Goal: Information Seeking & Learning: Learn about a topic

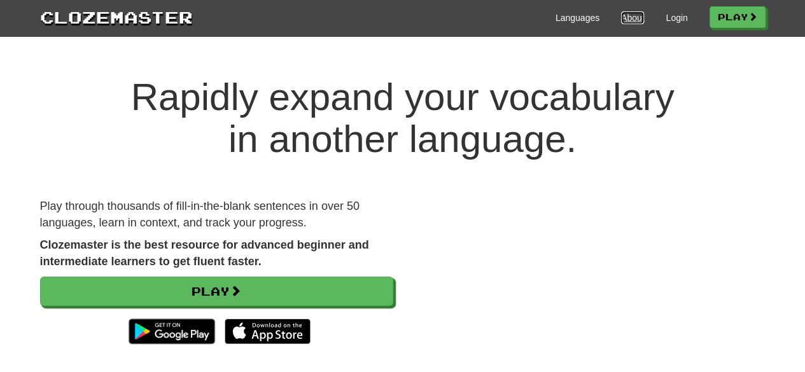
click at [626, 16] on link "About" at bounding box center [633, 17] width 24 height 13
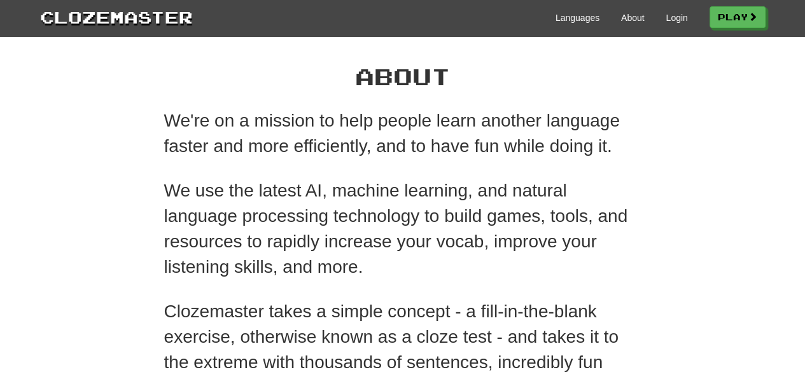
click at [659, 18] on div "Languages About Login Play" at bounding box center [479, 17] width 573 height 24
click at [667, 18] on link "Login" at bounding box center [677, 17] width 22 height 13
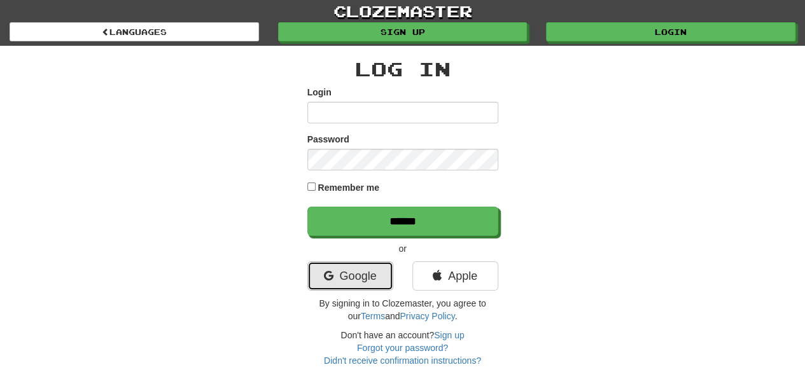
click at [367, 275] on link "Google" at bounding box center [351, 276] width 86 height 29
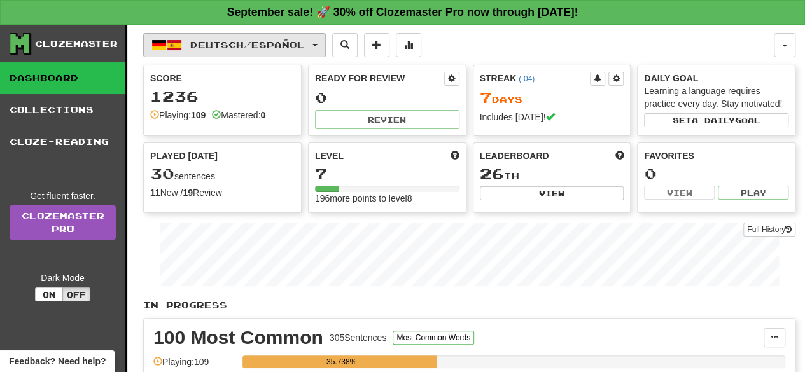
click at [262, 44] on span "Deutsch / Español" at bounding box center [247, 44] width 115 height 11
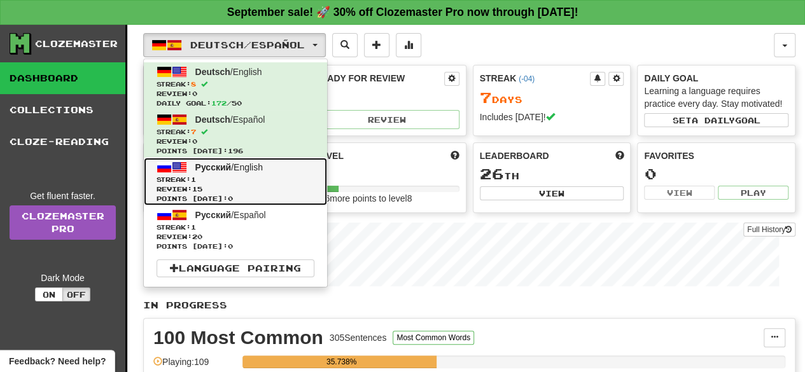
click at [272, 192] on span "Review: 15" at bounding box center [236, 190] width 158 height 10
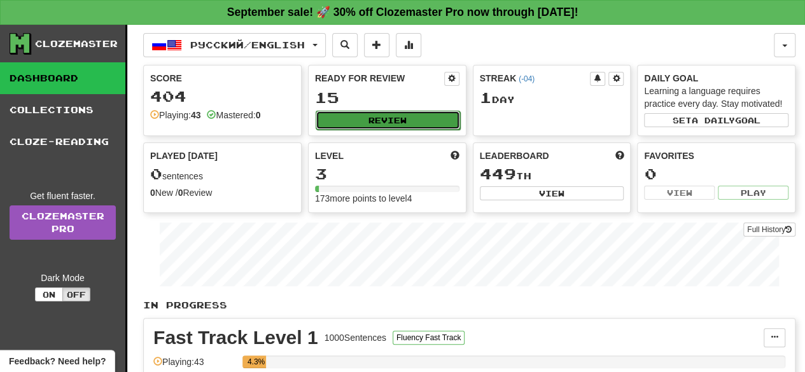
click at [407, 117] on button "Review" at bounding box center [388, 120] width 145 height 19
select select "**"
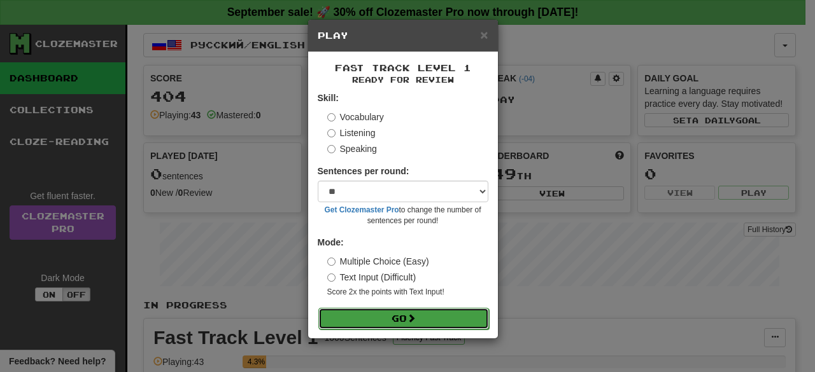
click at [403, 316] on button "Go" at bounding box center [403, 319] width 171 height 22
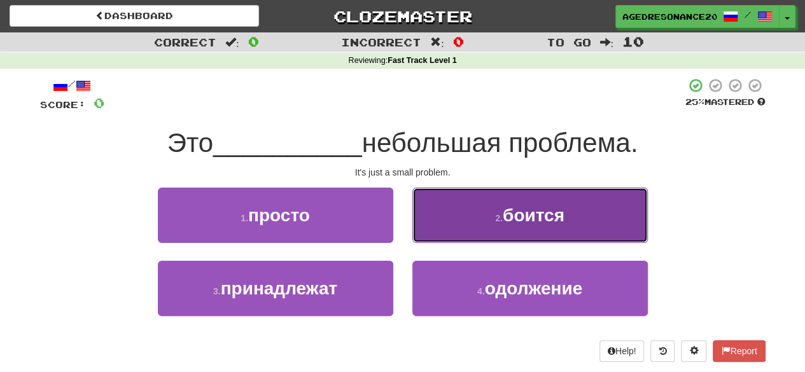
click at [479, 212] on button "2 . боится" at bounding box center [531, 215] width 236 height 55
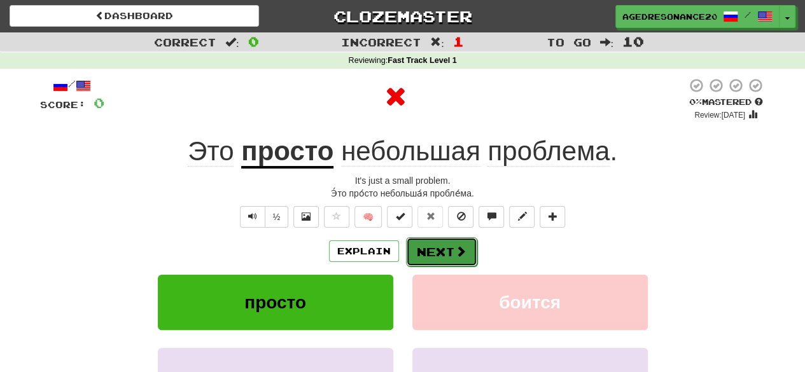
click at [458, 244] on button "Next" at bounding box center [441, 251] width 71 height 29
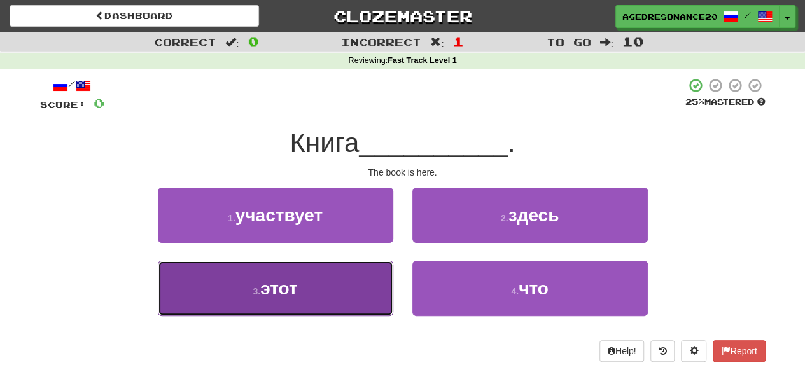
click at [390, 281] on button "3 . этот" at bounding box center [276, 288] width 236 height 55
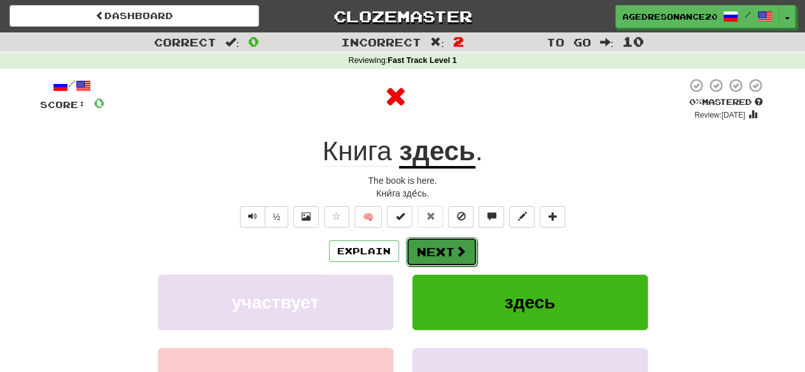
click at [428, 255] on button "Next" at bounding box center [441, 251] width 71 height 29
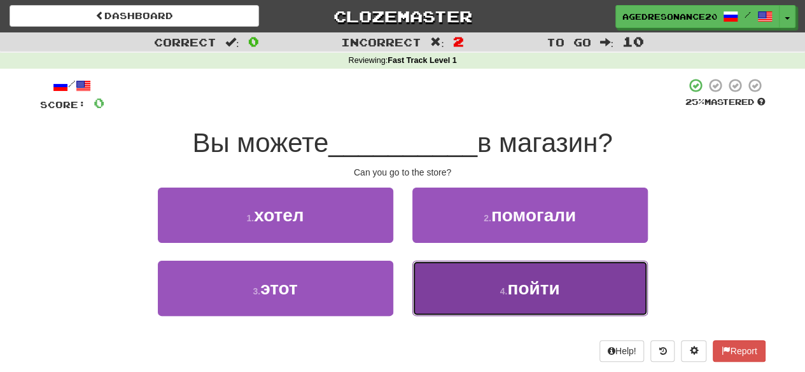
click at [471, 312] on button "4 . пойти" at bounding box center [531, 288] width 236 height 55
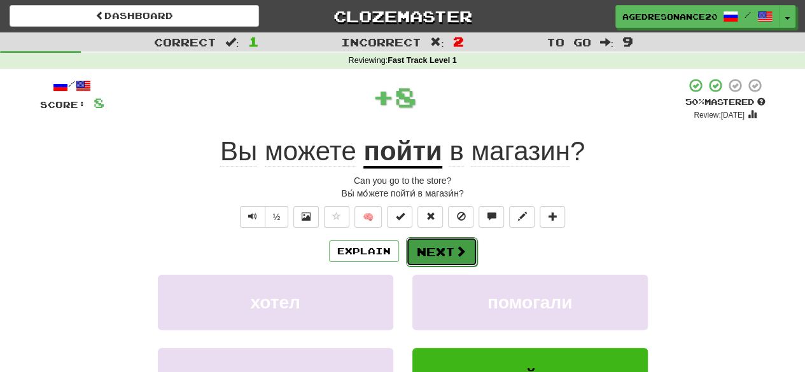
click at [448, 262] on button "Next" at bounding box center [441, 251] width 71 height 29
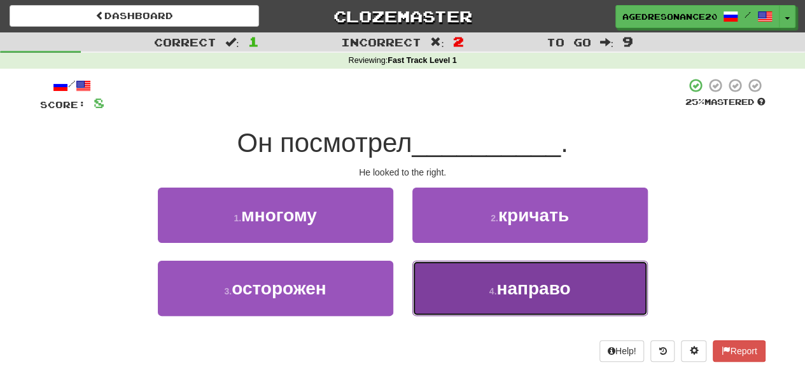
click at [456, 290] on button "4 . направо" at bounding box center [531, 288] width 236 height 55
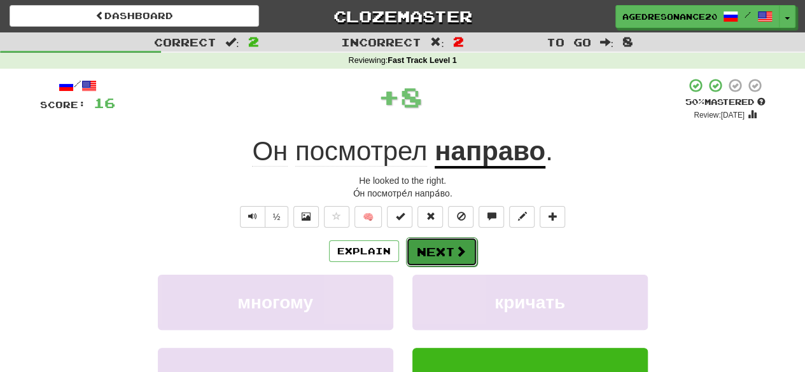
click at [444, 257] on button "Next" at bounding box center [441, 251] width 71 height 29
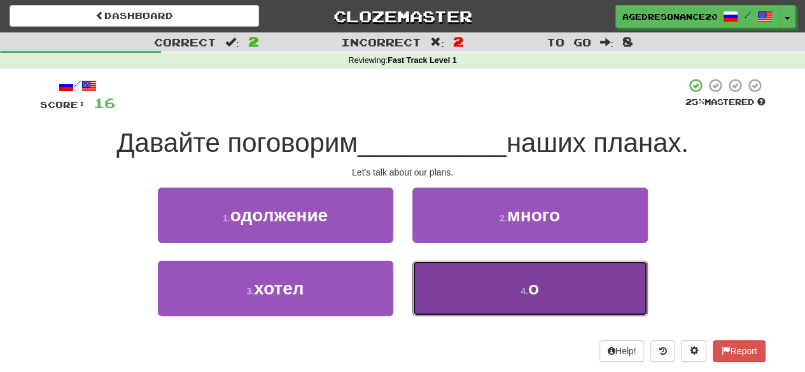
click at [462, 273] on button "4 . о" at bounding box center [531, 288] width 236 height 55
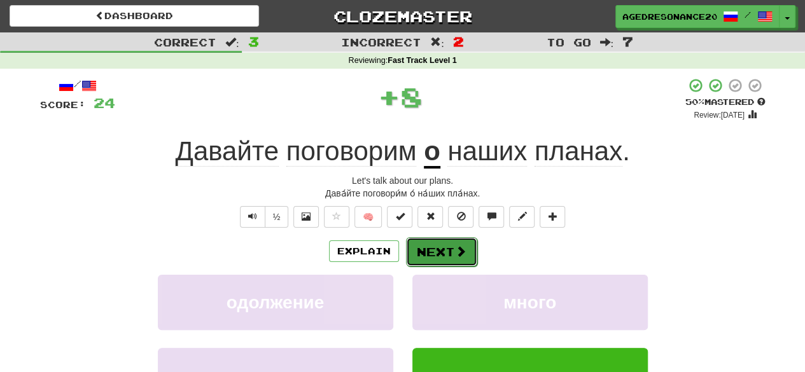
click at [452, 246] on button "Next" at bounding box center [441, 251] width 71 height 29
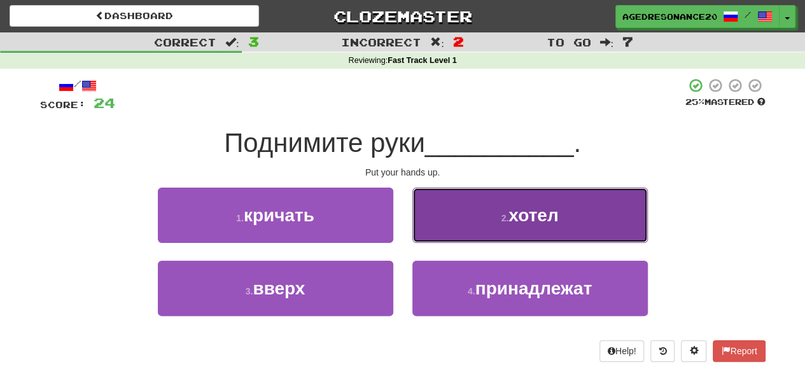
click at [463, 236] on button "2 . хотел" at bounding box center [531, 215] width 236 height 55
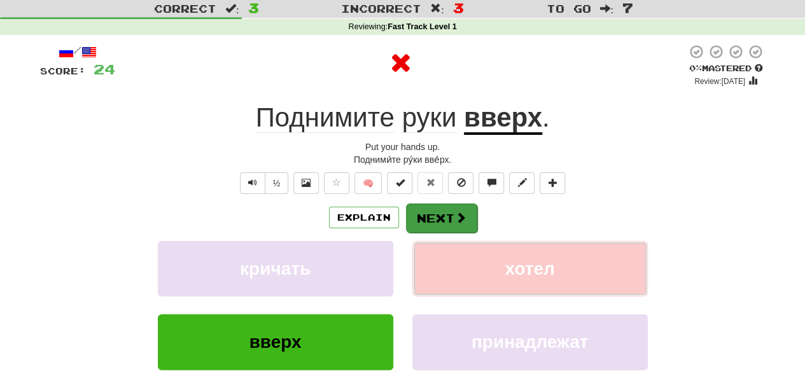
scroll to position [39, 0]
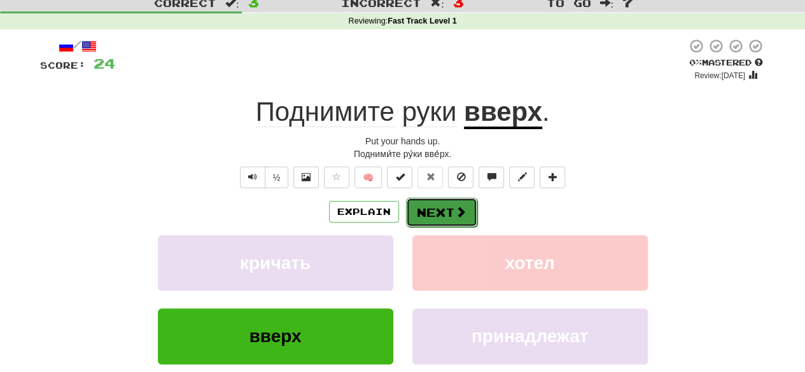
click at [431, 211] on button "Next" at bounding box center [441, 212] width 71 height 29
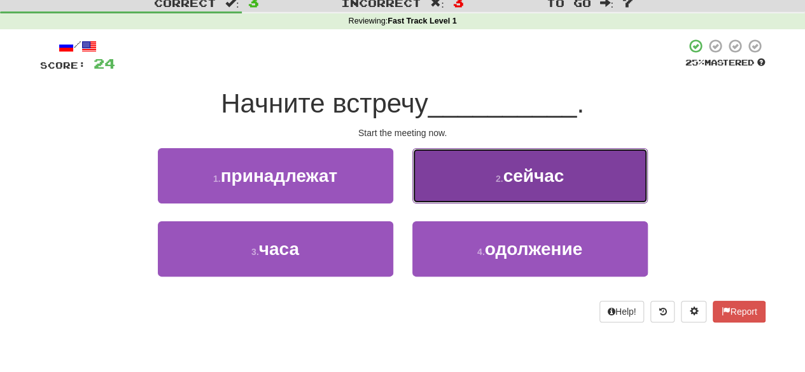
click at [449, 180] on button "2 . сейчас" at bounding box center [531, 175] width 236 height 55
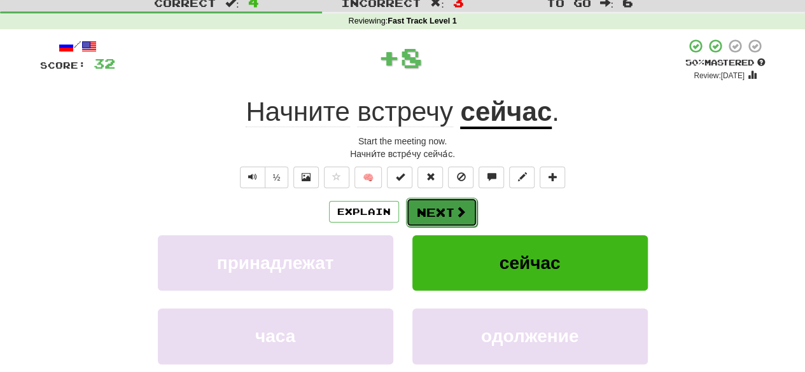
click at [460, 208] on span at bounding box center [460, 211] width 11 height 11
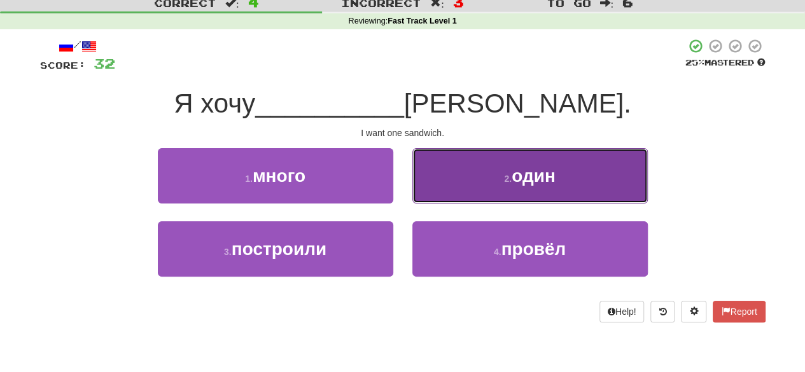
click at [470, 188] on button "2 . один" at bounding box center [531, 175] width 236 height 55
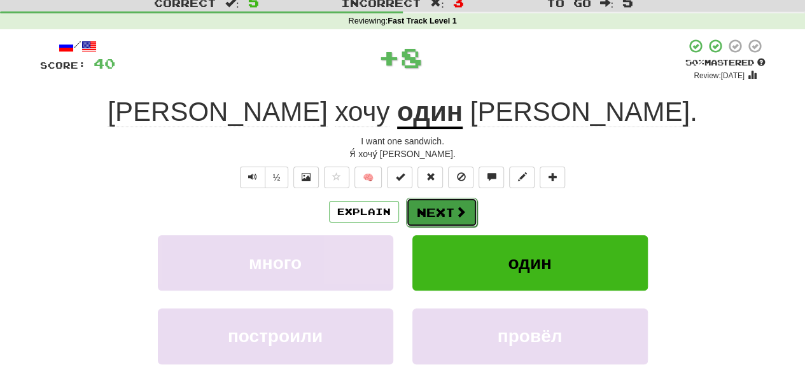
click at [467, 206] on button "Next" at bounding box center [441, 212] width 71 height 29
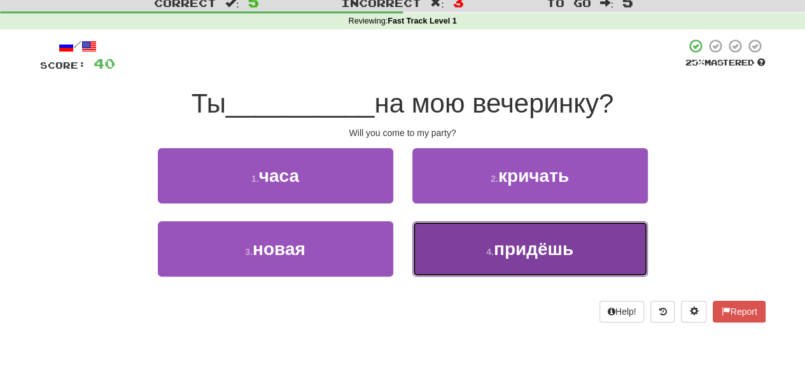
click at [474, 244] on button "4 . придёшь" at bounding box center [531, 249] width 236 height 55
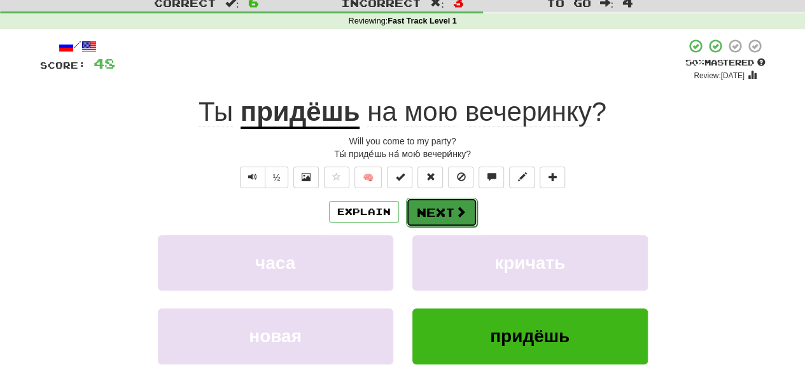
click at [455, 214] on span at bounding box center [460, 211] width 11 height 11
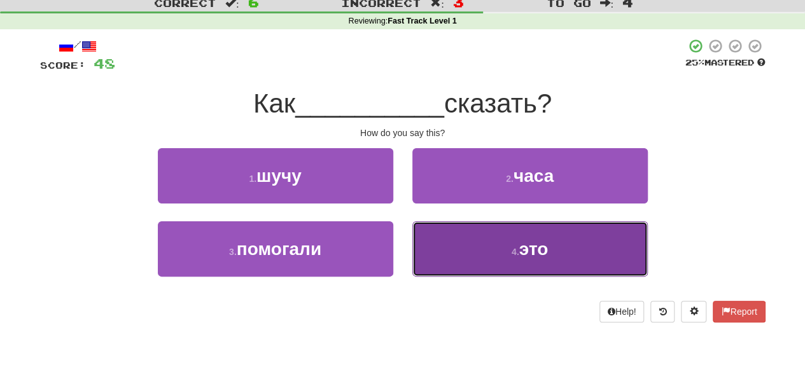
click at [456, 236] on button "4 . это" at bounding box center [531, 249] width 236 height 55
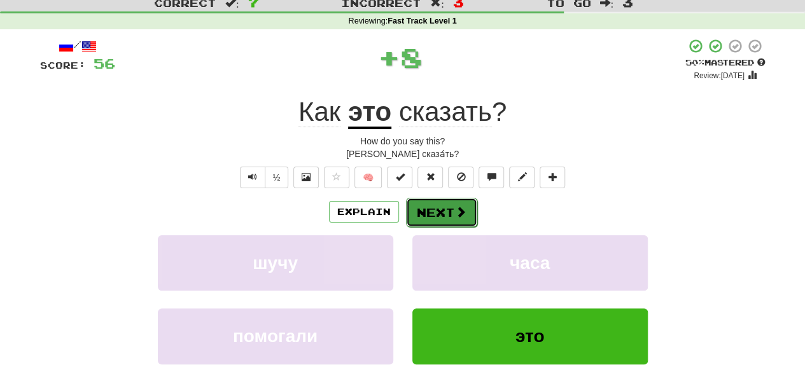
click at [443, 209] on button "Next" at bounding box center [441, 212] width 71 height 29
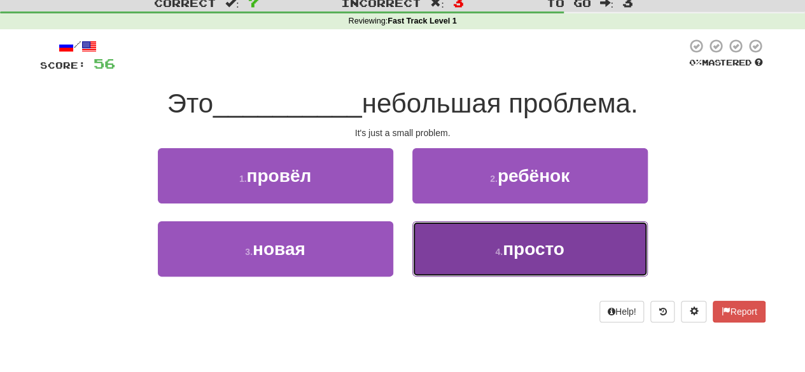
click at [442, 245] on button "4 . просто" at bounding box center [531, 249] width 236 height 55
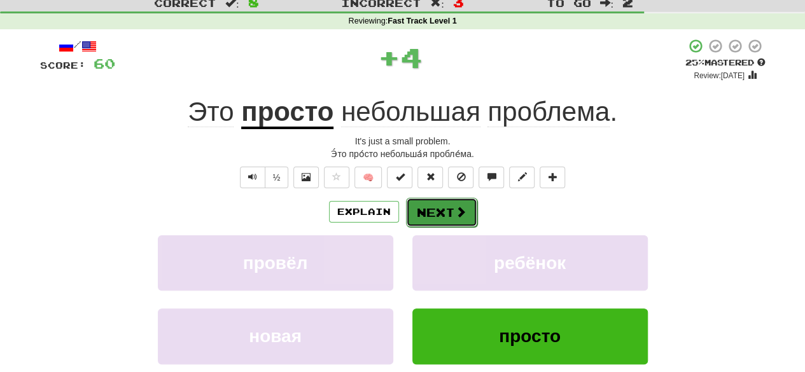
click at [432, 217] on button "Next" at bounding box center [441, 212] width 71 height 29
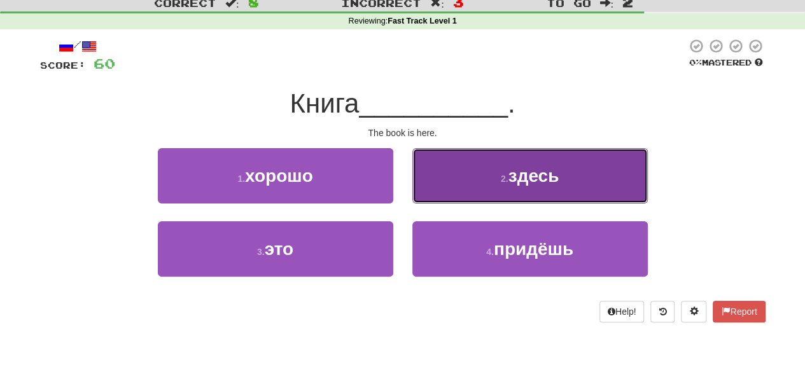
click at [453, 193] on button "2 . здесь" at bounding box center [531, 175] width 236 height 55
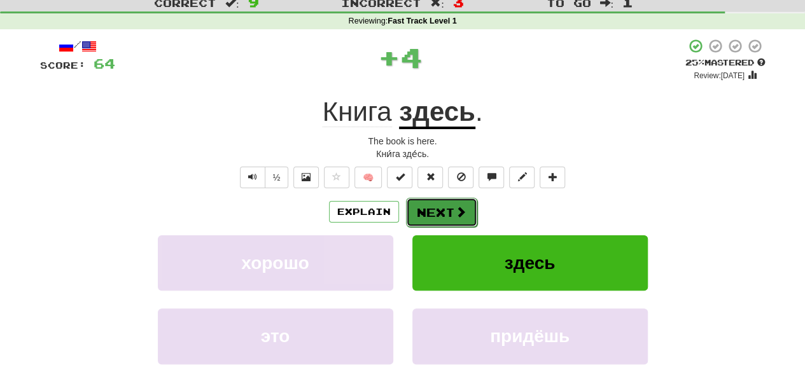
click at [460, 210] on span at bounding box center [460, 211] width 11 height 11
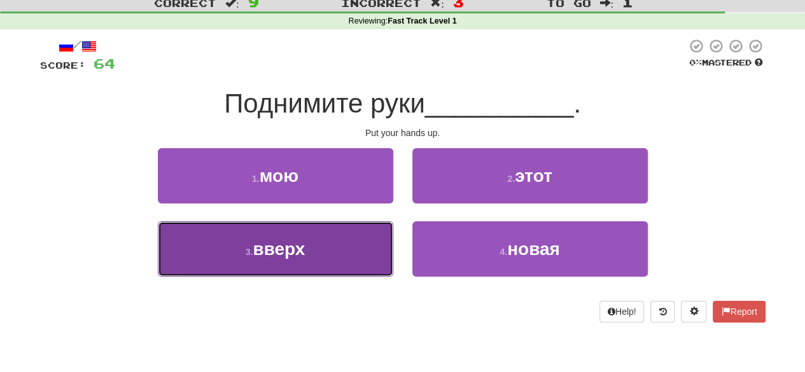
click at [360, 255] on button "3 . вверх" at bounding box center [276, 249] width 236 height 55
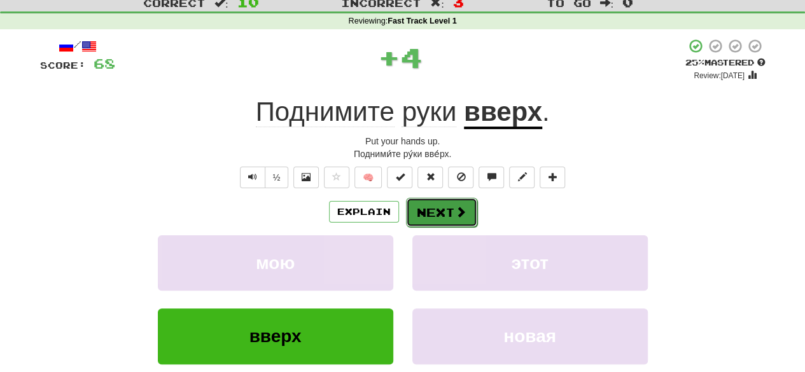
click at [430, 210] on button "Next" at bounding box center [441, 212] width 71 height 29
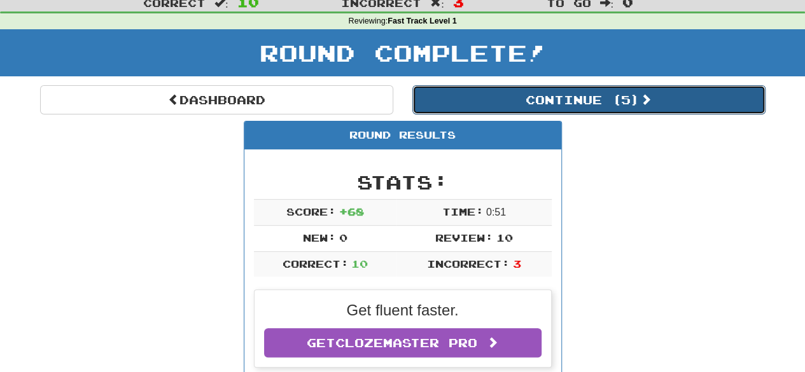
click at [522, 99] on button "Continue ( 5 )" at bounding box center [589, 99] width 353 height 29
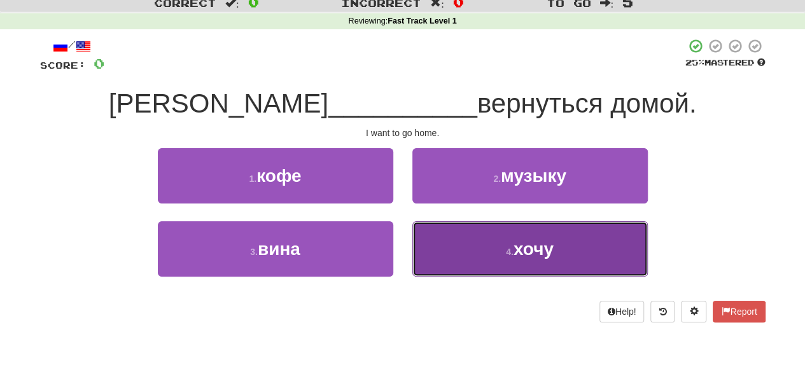
click at [481, 237] on button "4 . хочу" at bounding box center [531, 249] width 236 height 55
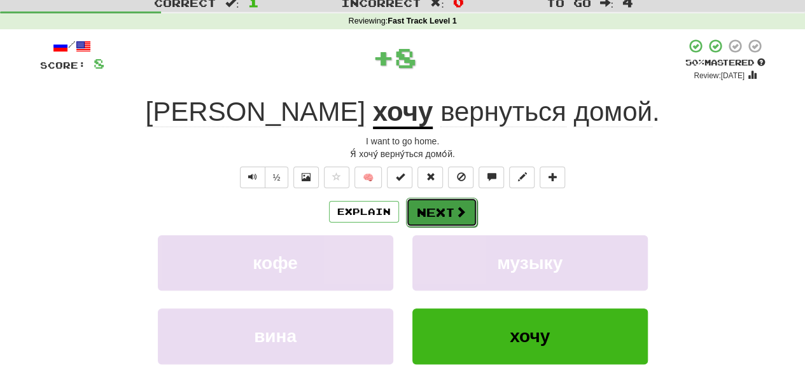
click at [466, 215] on button "Next" at bounding box center [441, 212] width 71 height 29
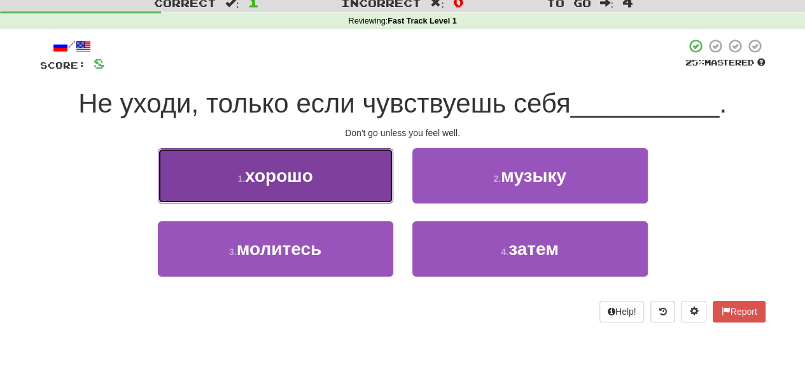
click at [346, 192] on button "1 . хорошо" at bounding box center [276, 175] width 236 height 55
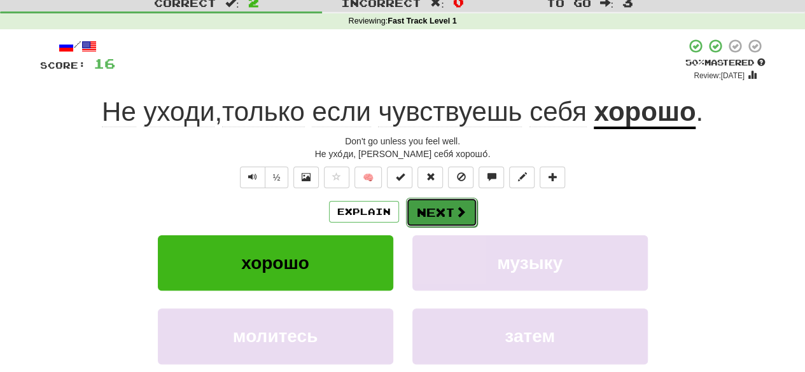
click at [428, 207] on button "Next" at bounding box center [441, 212] width 71 height 29
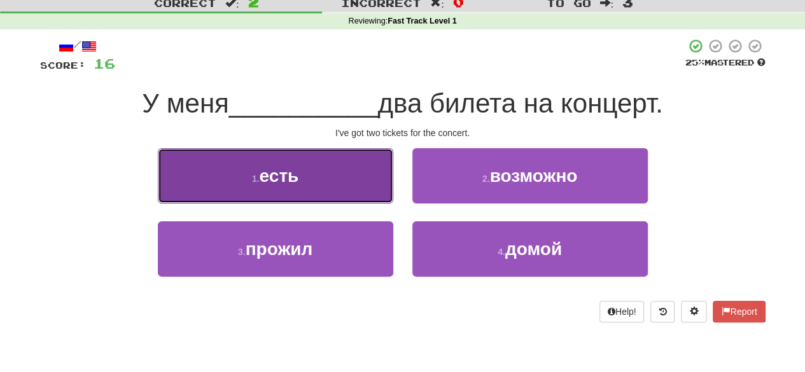
click at [374, 190] on button "1 . есть" at bounding box center [276, 175] width 236 height 55
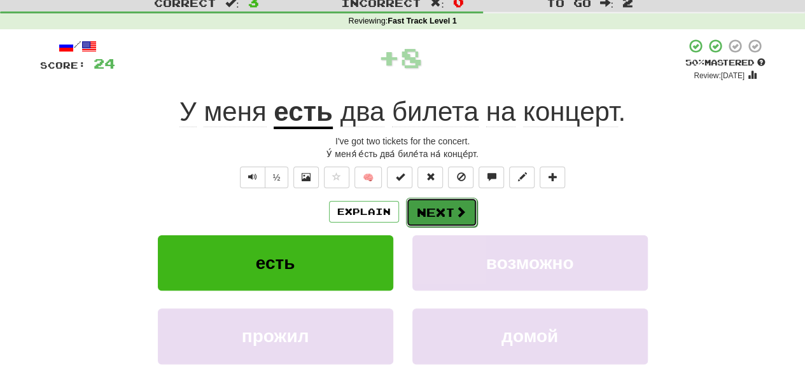
click at [441, 202] on button "Next" at bounding box center [441, 212] width 71 height 29
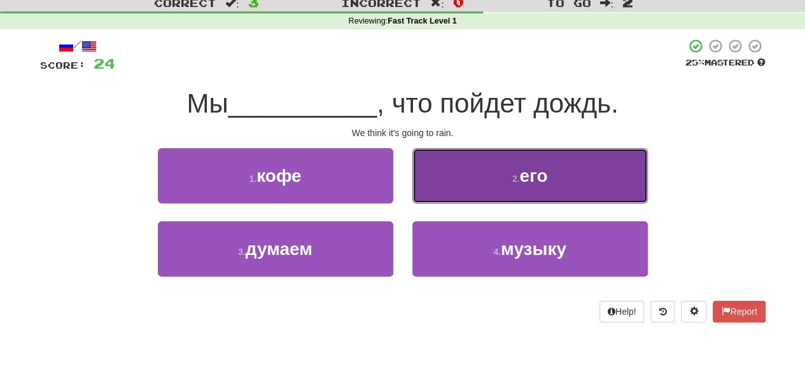
click at [460, 178] on button "2 . его" at bounding box center [531, 175] width 236 height 55
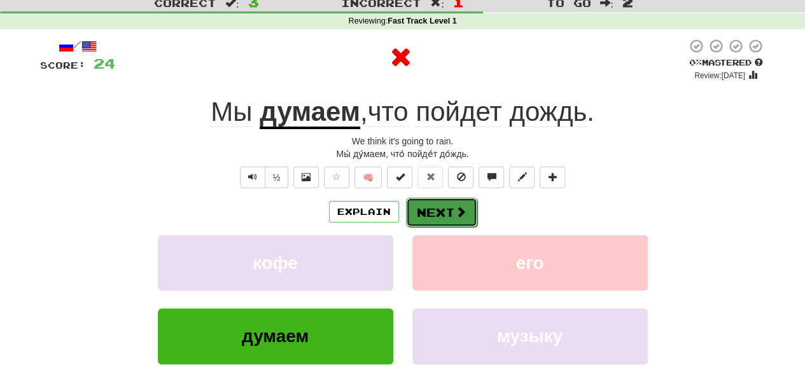
click at [448, 206] on button "Next" at bounding box center [441, 212] width 71 height 29
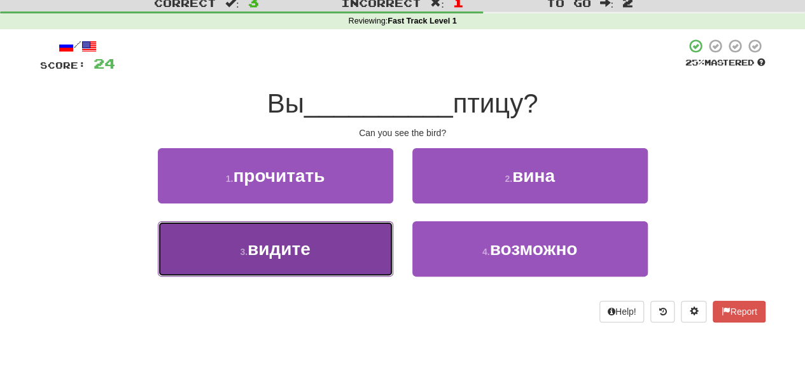
click at [378, 236] on button "3 . видите" at bounding box center [276, 249] width 236 height 55
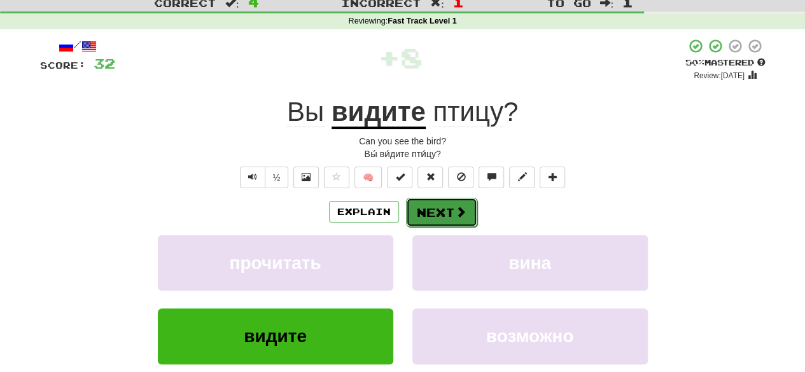
click at [441, 209] on button "Next" at bounding box center [441, 212] width 71 height 29
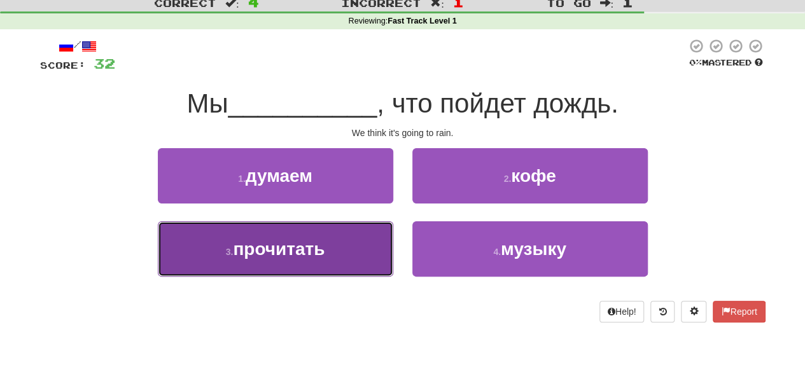
click at [378, 249] on button "3 . прочитать" at bounding box center [276, 249] width 236 height 55
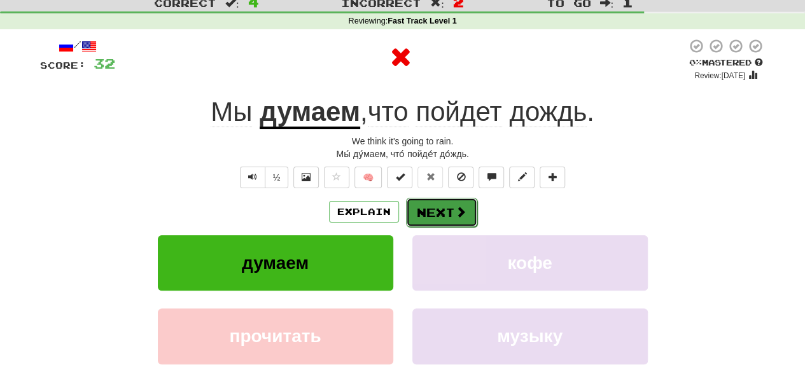
click at [466, 211] on button "Next" at bounding box center [441, 212] width 71 height 29
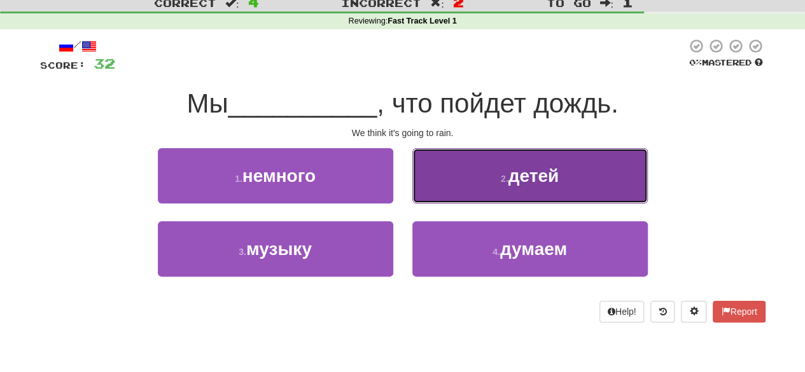
click at [461, 199] on button "2 . детей" at bounding box center [531, 175] width 236 height 55
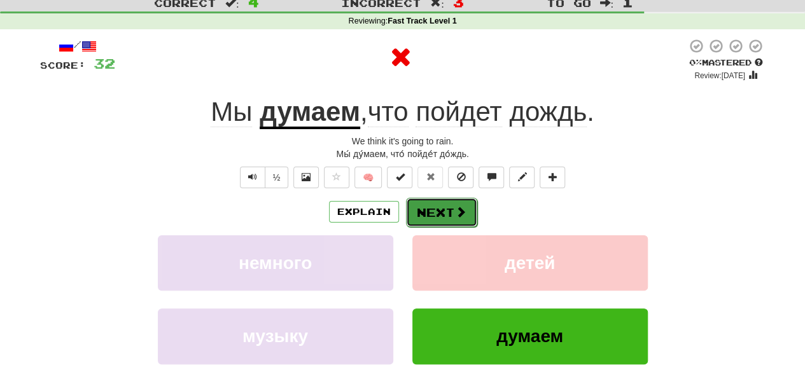
click at [462, 204] on button "Next" at bounding box center [441, 212] width 71 height 29
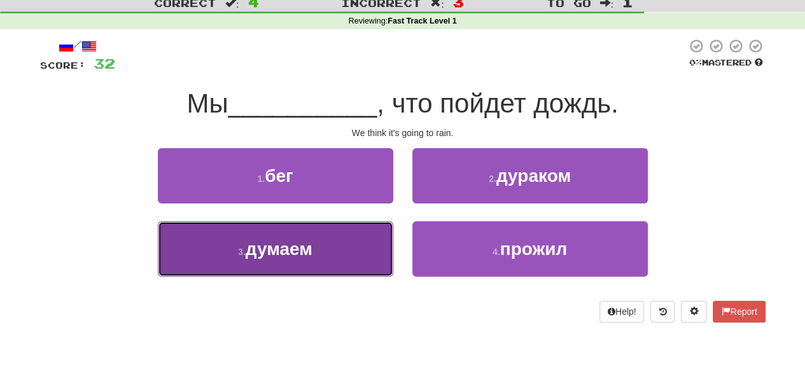
click at [378, 264] on button "3 . думаем" at bounding box center [276, 249] width 236 height 55
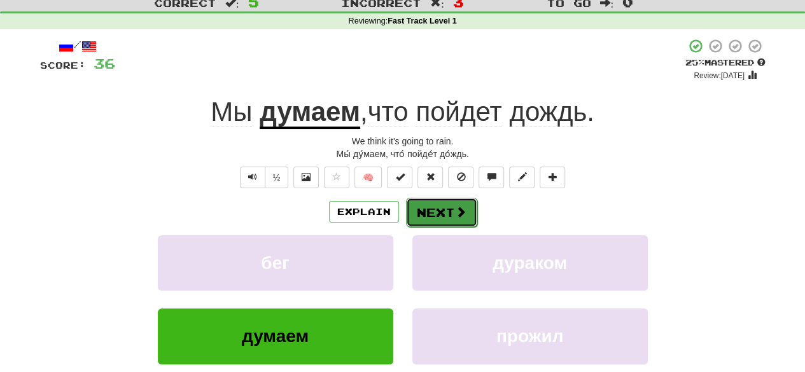
click at [429, 215] on button "Next" at bounding box center [441, 212] width 71 height 29
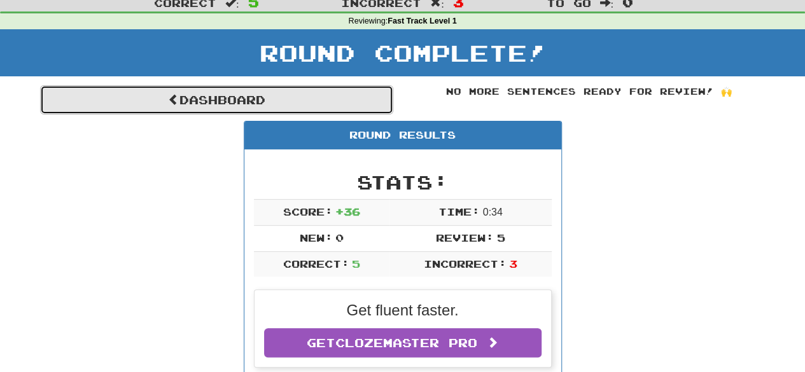
click at [356, 92] on link "Dashboard" at bounding box center [216, 99] width 353 height 29
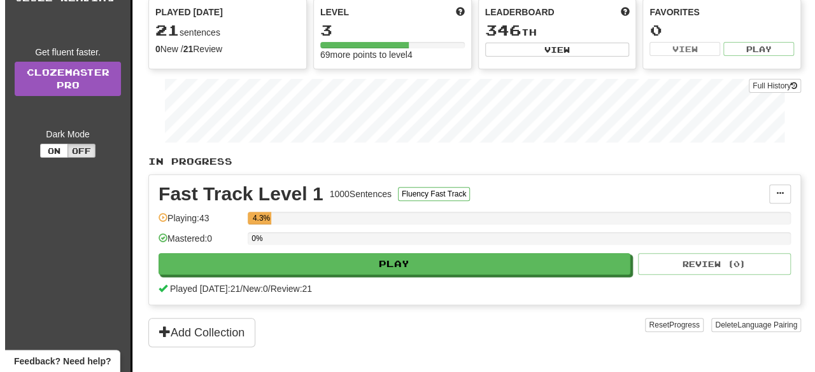
scroll to position [145, 0]
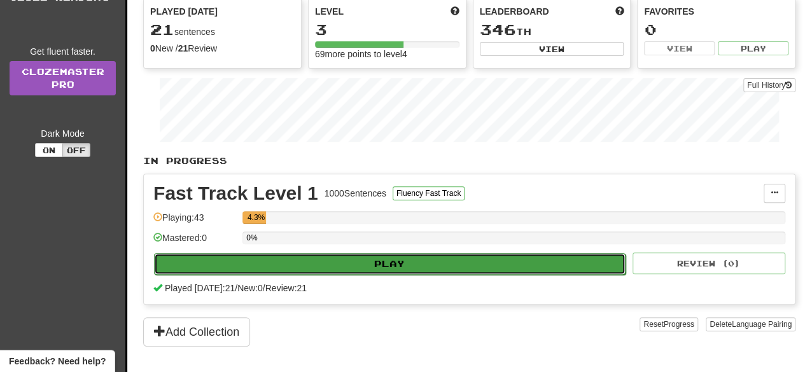
click at [362, 259] on button "Play" at bounding box center [390, 264] width 472 height 22
select select "**"
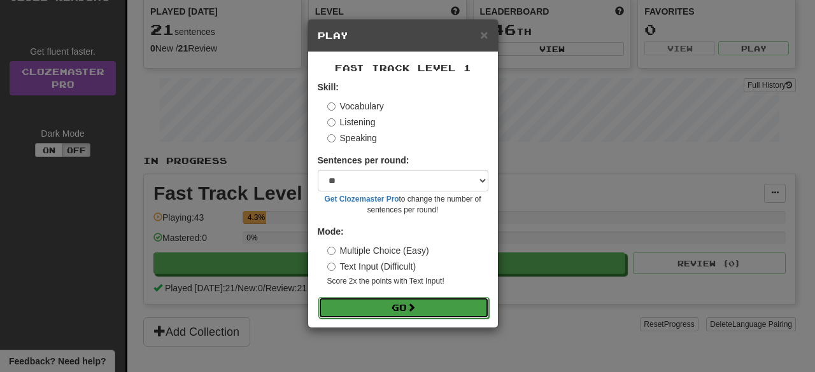
click at [387, 299] on button "Go" at bounding box center [403, 308] width 171 height 22
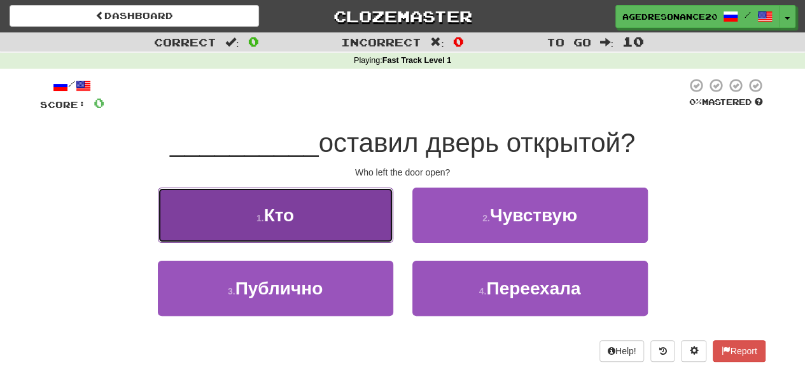
click at [364, 226] on button "1 . Кто" at bounding box center [276, 215] width 236 height 55
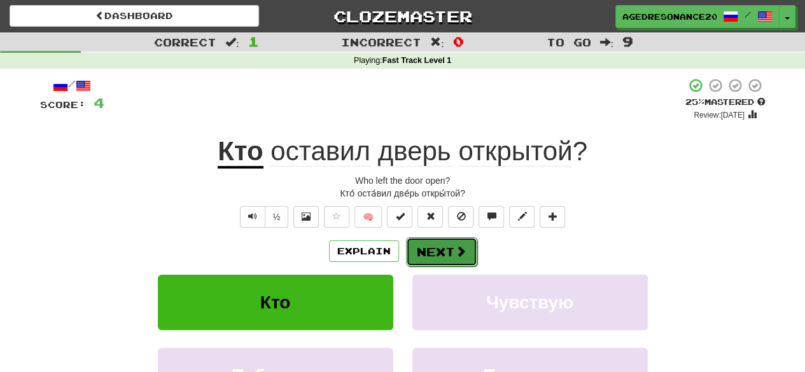
click at [448, 246] on button "Next" at bounding box center [441, 251] width 71 height 29
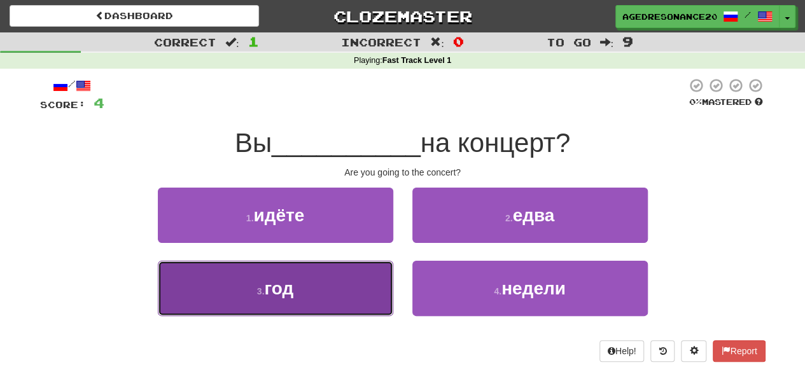
click at [355, 294] on button "3 . год" at bounding box center [276, 288] width 236 height 55
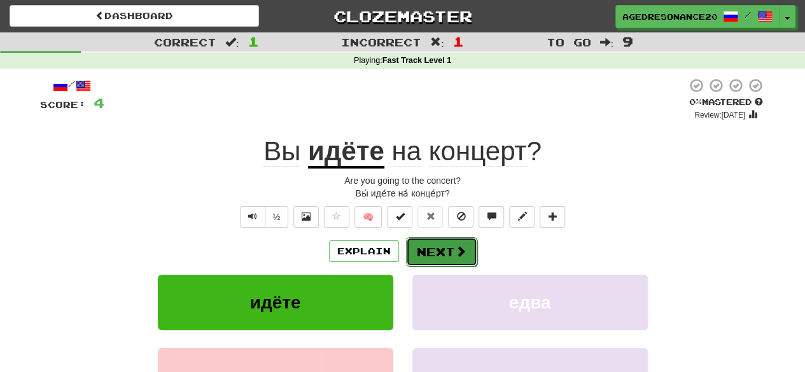
click at [442, 247] on button "Next" at bounding box center [441, 251] width 71 height 29
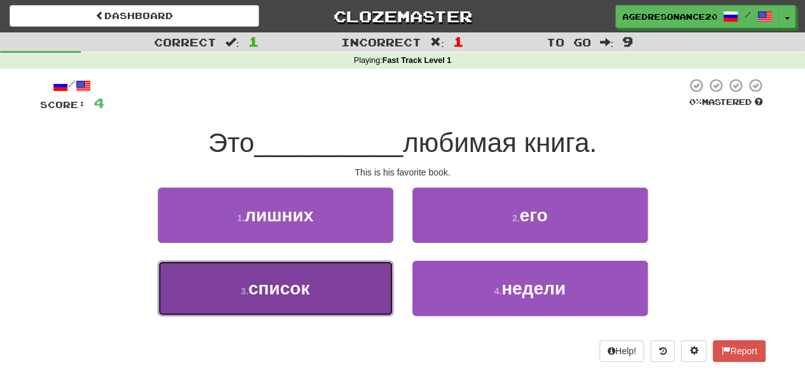
click at [364, 278] on button "3 . список" at bounding box center [276, 288] width 236 height 55
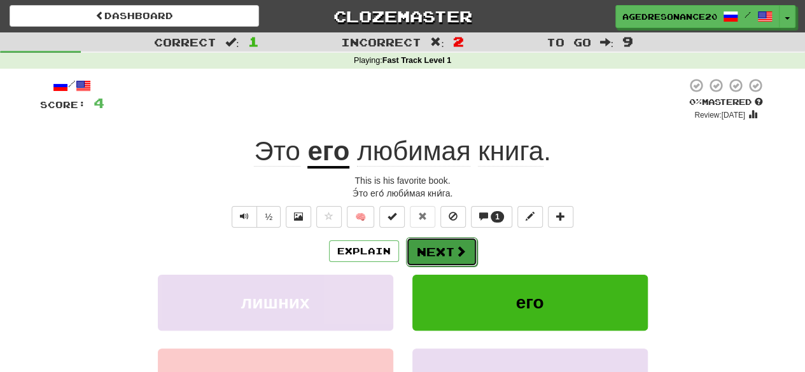
click at [456, 246] on span at bounding box center [460, 251] width 11 height 11
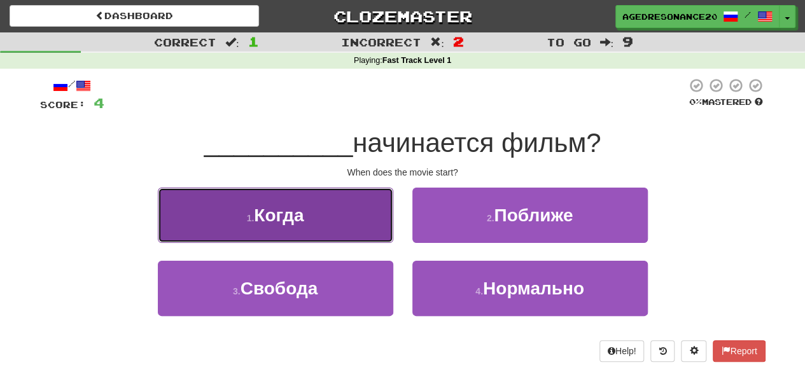
click at [365, 225] on button "1 . Когда" at bounding box center [276, 215] width 236 height 55
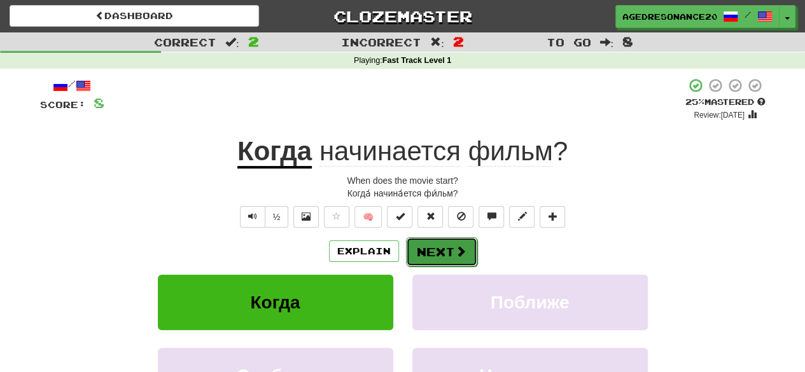
click at [433, 250] on button "Next" at bounding box center [441, 251] width 71 height 29
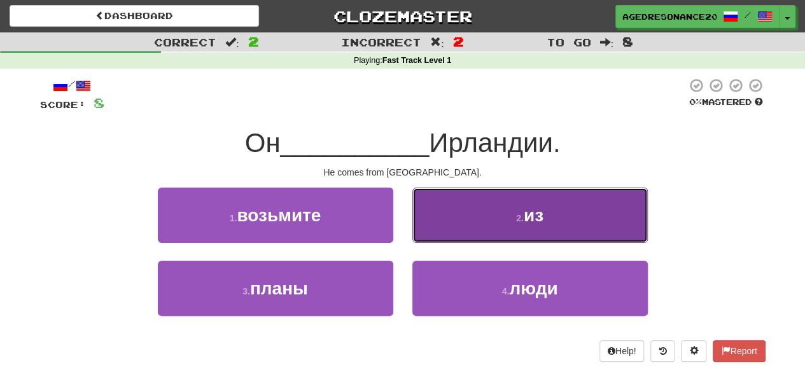
click at [460, 222] on button "2 . из" at bounding box center [531, 215] width 236 height 55
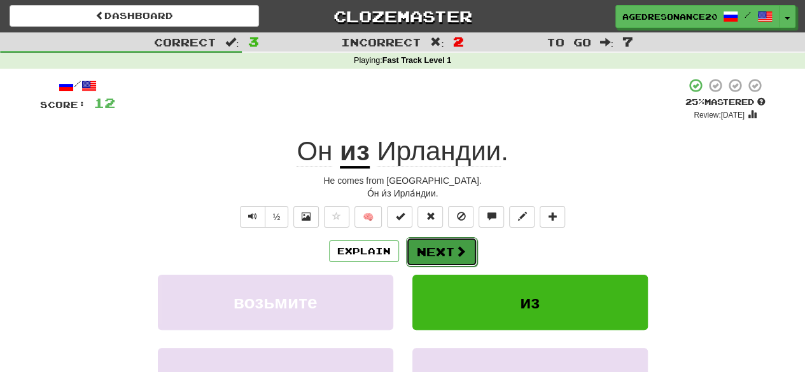
click at [456, 242] on button "Next" at bounding box center [441, 251] width 71 height 29
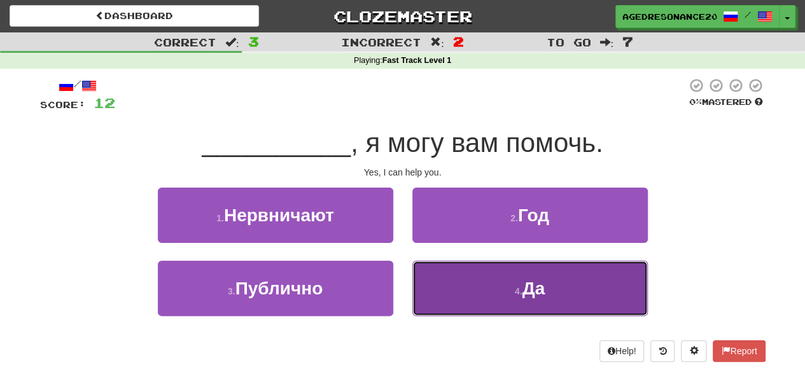
click at [480, 288] on button "4 . Да" at bounding box center [531, 288] width 236 height 55
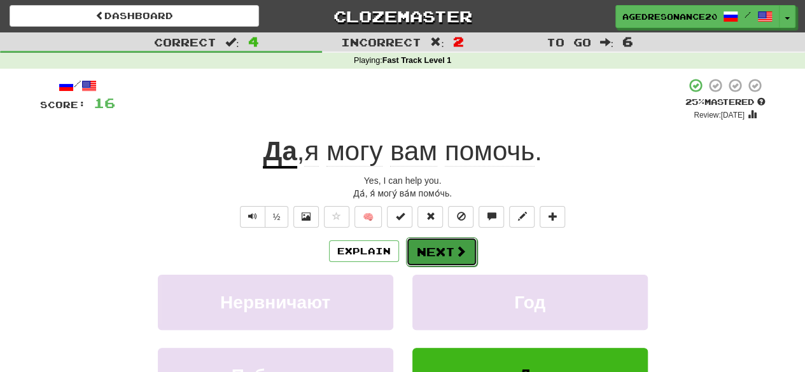
click at [456, 249] on span at bounding box center [460, 251] width 11 height 11
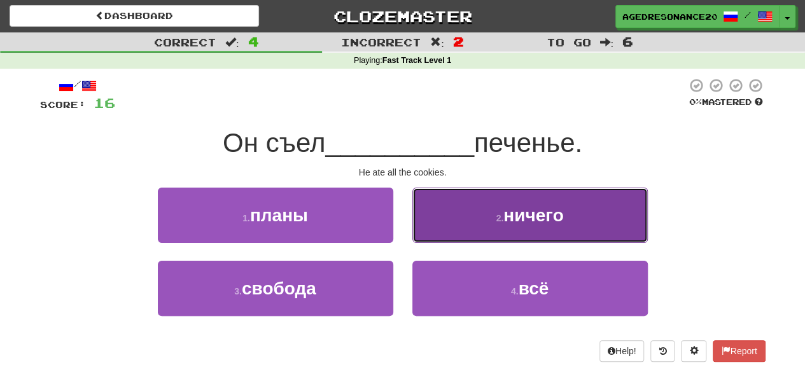
click at [469, 229] on button "2 . ничего" at bounding box center [531, 215] width 236 height 55
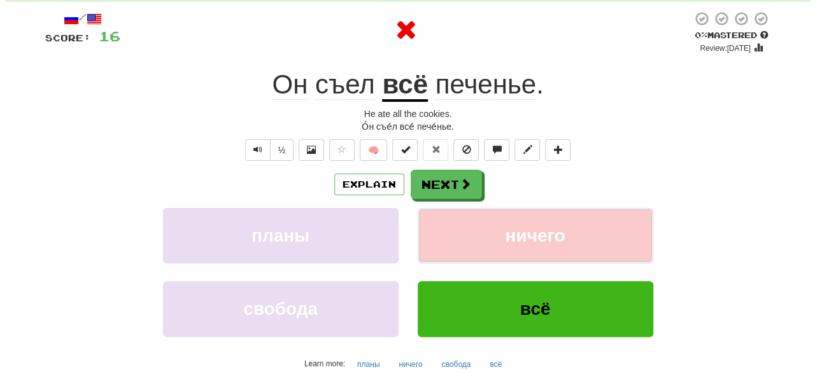
scroll to position [67, 0]
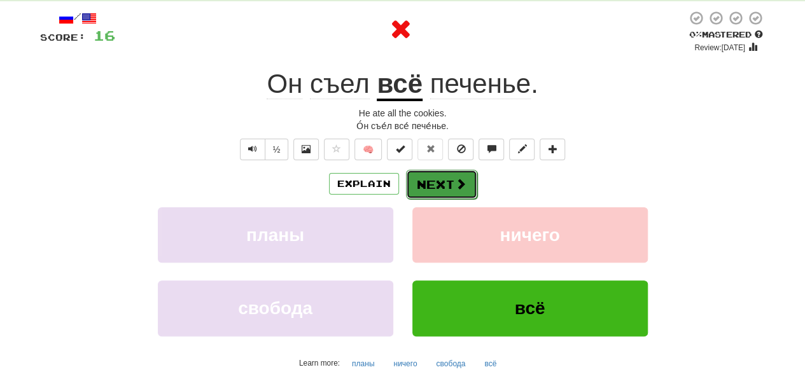
click at [452, 194] on button "Next" at bounding box center [441, 184] width 71 height 29
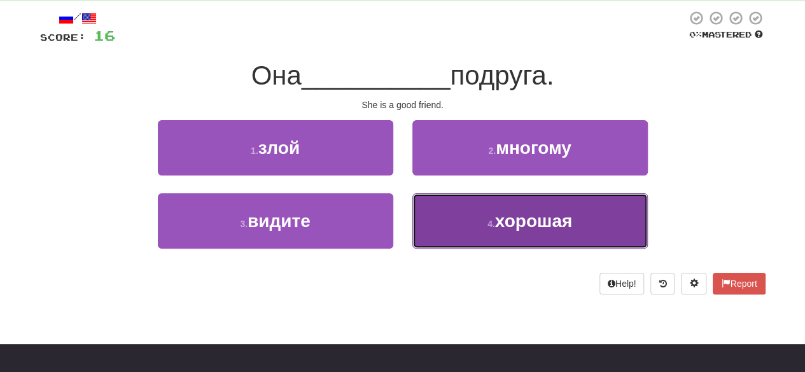
click at [445, 204] on button "4 . хорошая" at bounding box center [531, 221] width 236 height 55
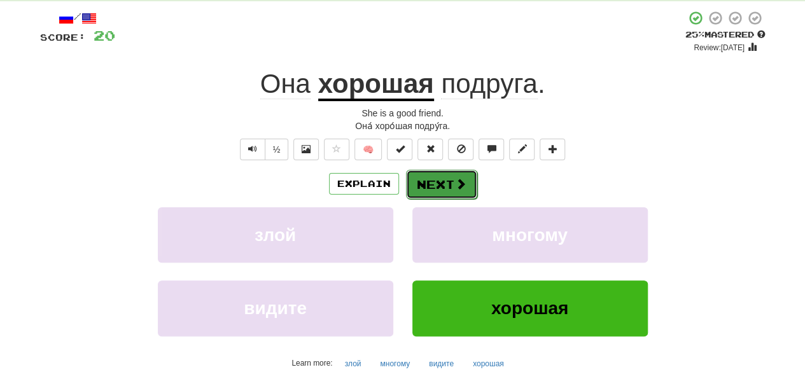
click at [444, 184] on button "Next" at bounding box center [441, 184] width 71 height 29
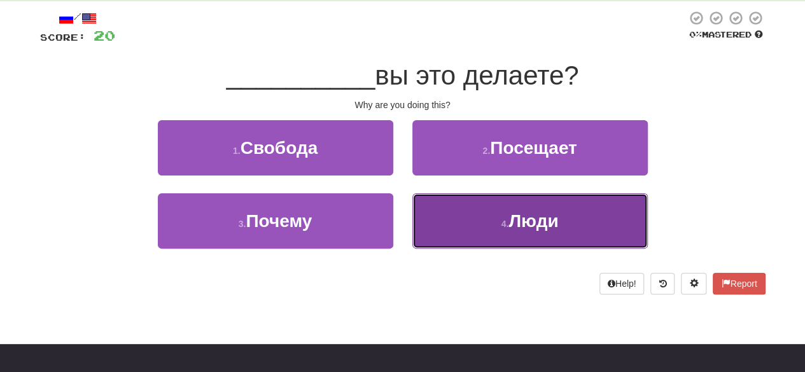
click at [434, 215] on button "4 . Люди" at bounding box center [531, 221] width 236 height 55
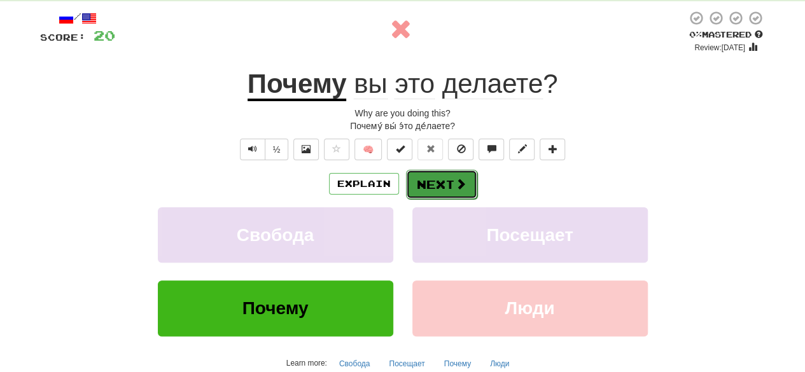
click at [428, 183] on button "Next" at bounding box center [441, 184] width 71 height 29
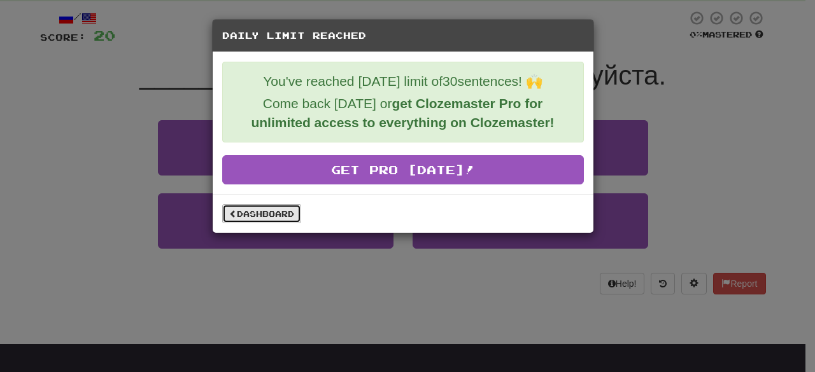
click at [294, 214] on link "Dashboard" at bounding box center [261, 213] width 79 height 19
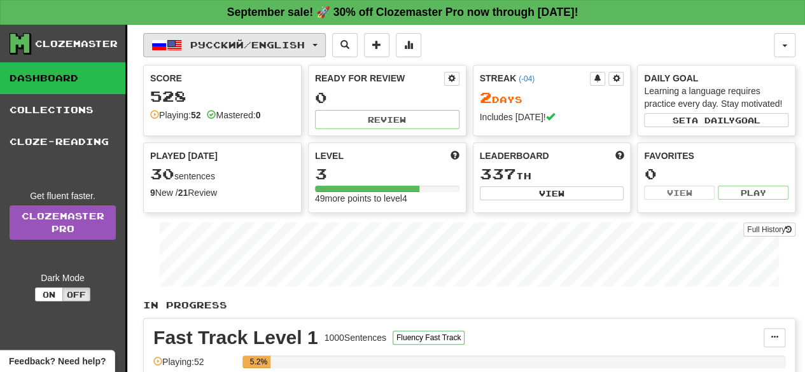
click at [202, 36] on button "Русский / English" at bounding box center [234, 45] width 183 height 24
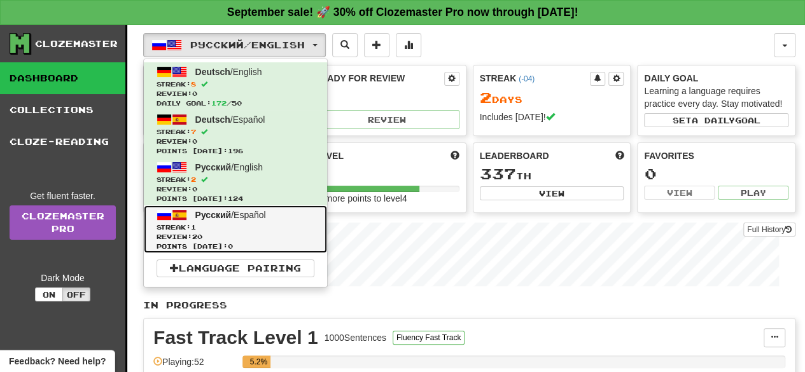
click at [224, 235] on span "Review: 20" at bounding box center [236, 237] width 158 height 10
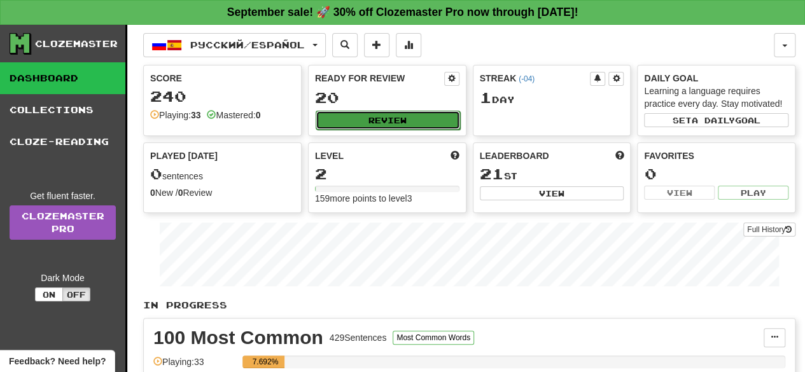
click at [393, 111] on button "Review" at bounding box center [388, 120] width 145 height 19
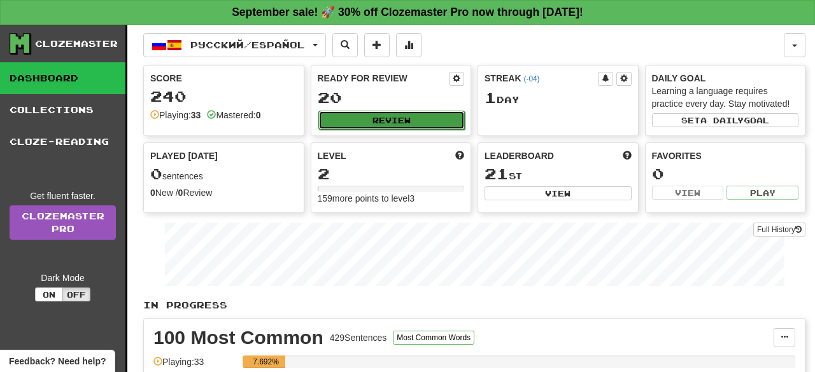
select select "**"
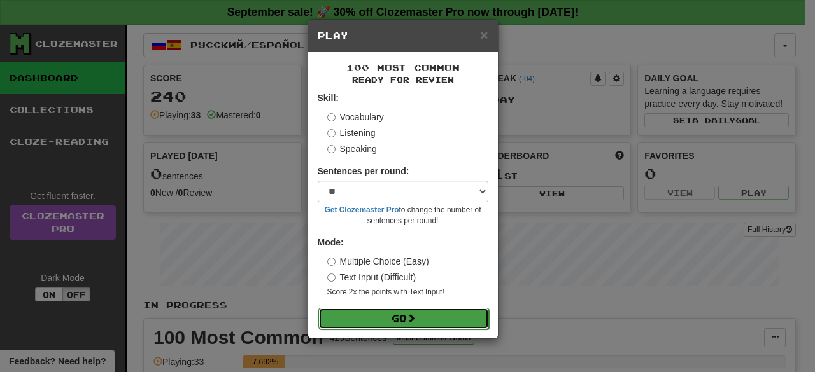
click at [420, 323] on button "Go" at bounding box center [403, 319] width 171 height 22
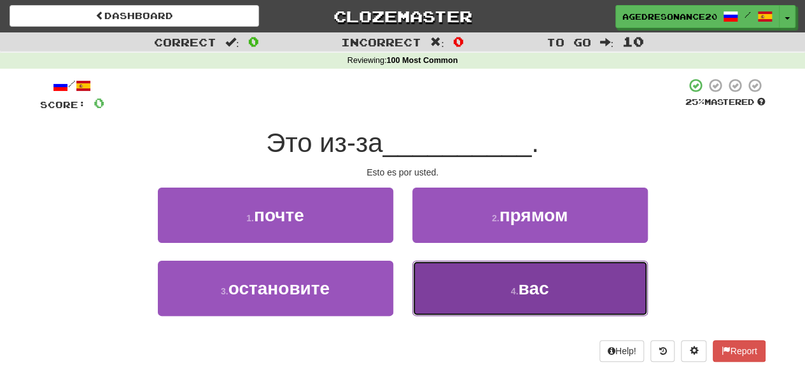
click at [432, 300] on button "4 . вас" at bounding box center [531, 288] width 236 height 55
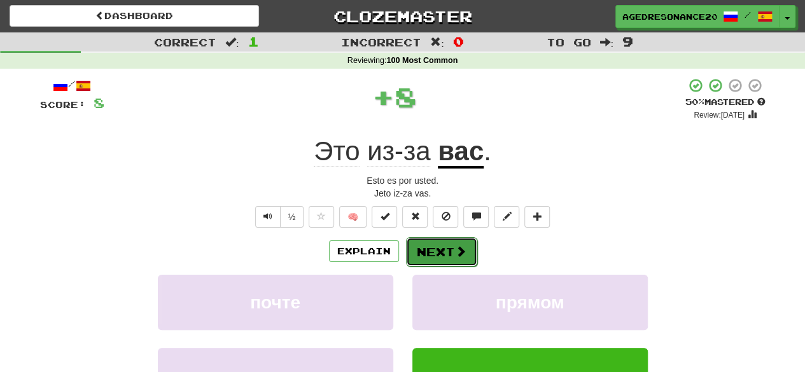
click at [420, 253] on button "Next" at bounding box center [441, 251] width 71 height 29
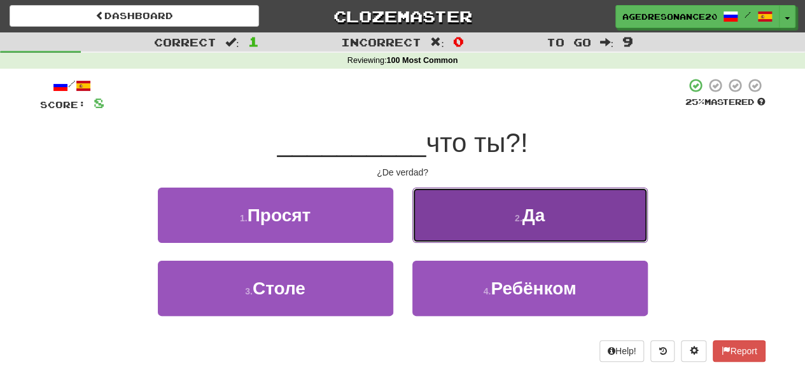
click at [438, 240] on button "2 . Да" at bounding box center [531, 215] width 236 height 55
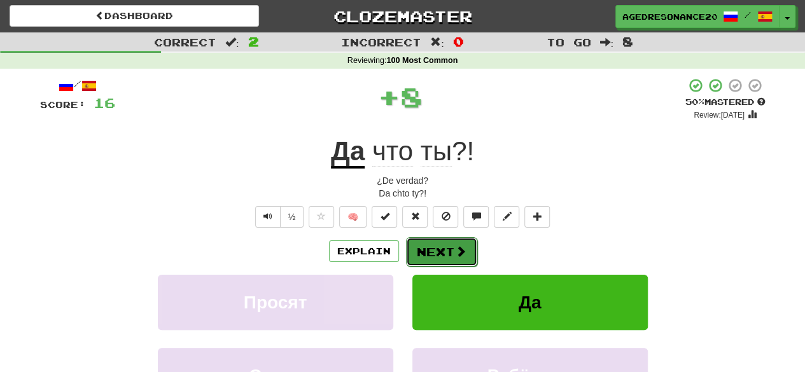
click at [441, 251] on button "Next" at bounding box center [441, 251] width 71 height 29
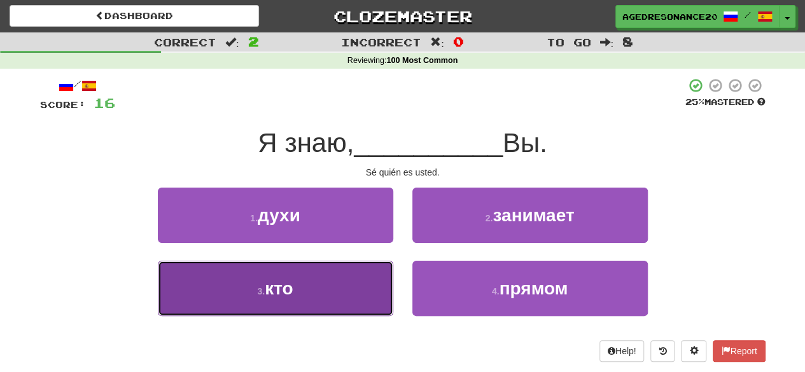
click at [372, 292] on button "3 . кто" at bounding box center [276, 288] width 236 height 55
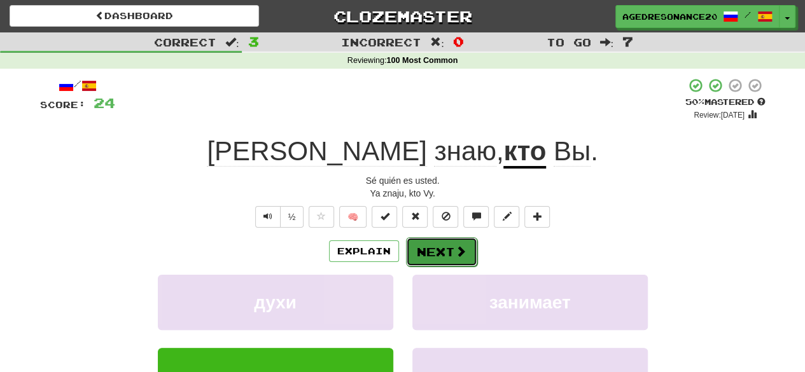
click at [443, 247] on button "Next" at bounding box center [441, 251] width 71 height 29
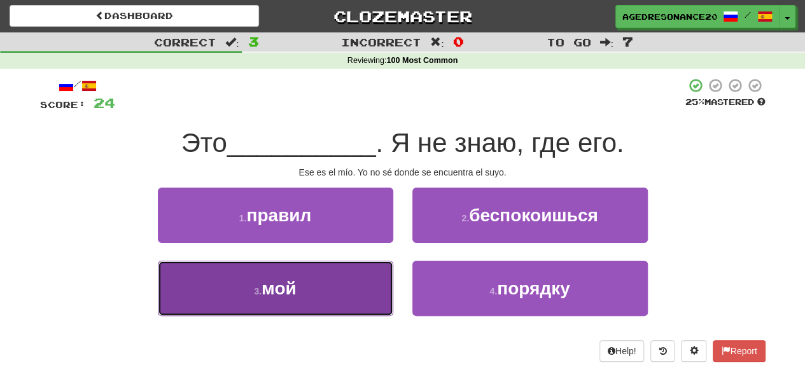
click at [373, 290] on button "3 . мой" at bounding box center [276, 288] width 236 height 55
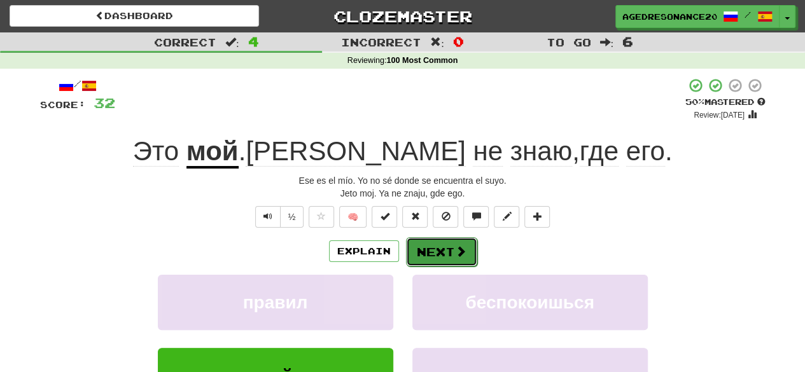
click at [418, 252] on button "Next" at bounding box center [441, 251] width 71 height 29
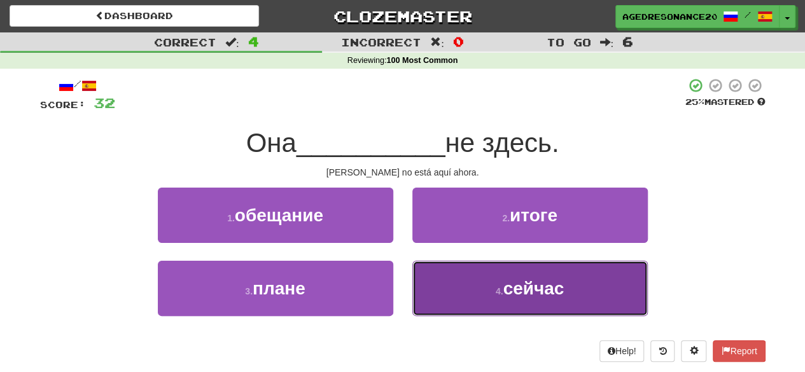
click at [435, 272] on button "4 . сейчас" at bounding box center [531, 288] width 236 height 55
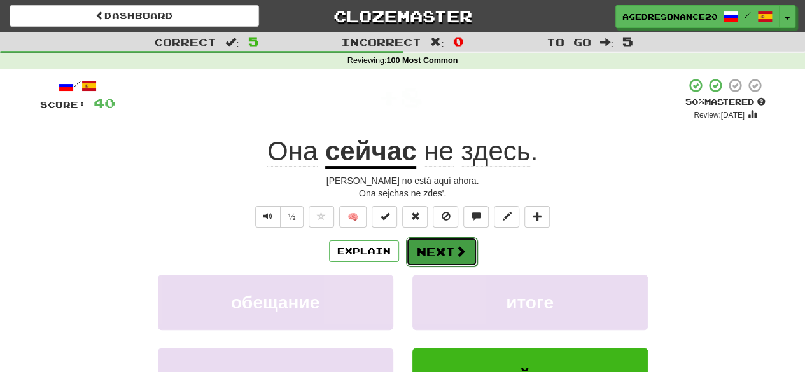
click at [434, 243] on button "Next" at bounding box center [441, 251] width 71 height 29
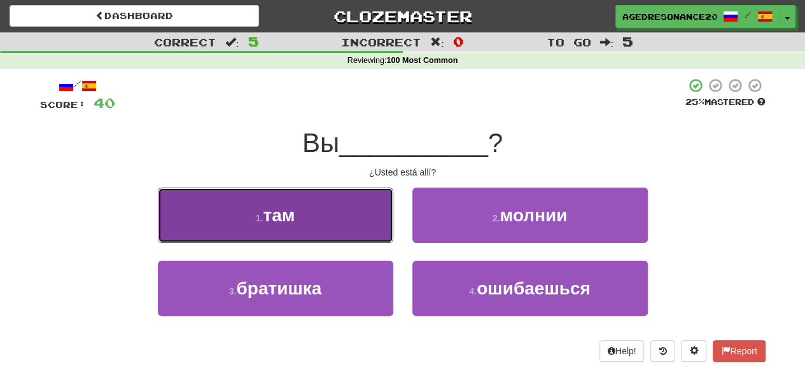
click at [367, 221] on button "1 . там" at bounding box center [276, 215] width 236 height 55
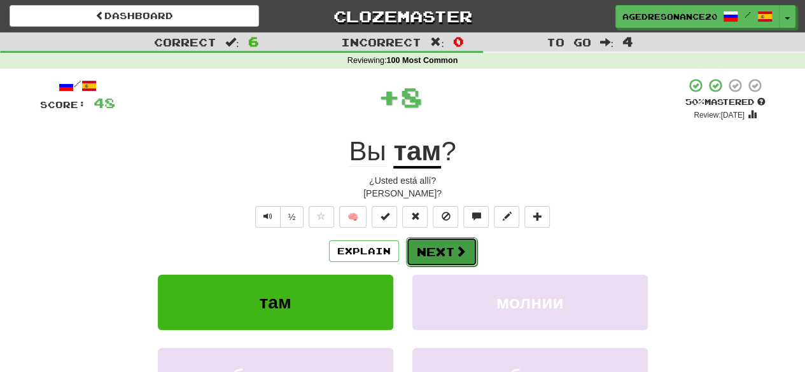
click at [430, 240] on button "Next" at bounding box center [441, 251] width 71 height 29
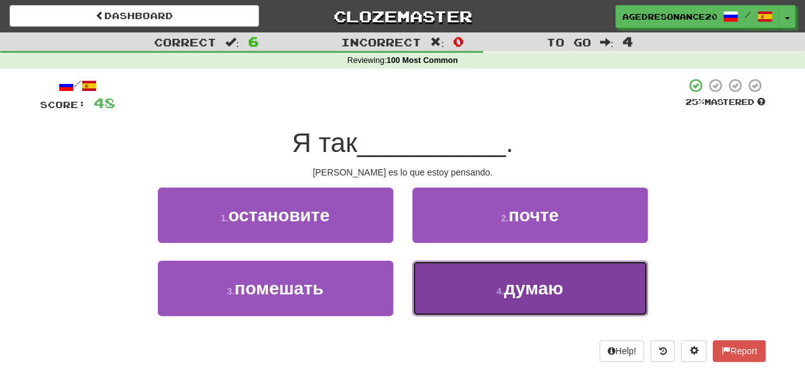
click at [430, 278] on button "4 . думаю" at bounding box center [531, 288] width 236 height 55
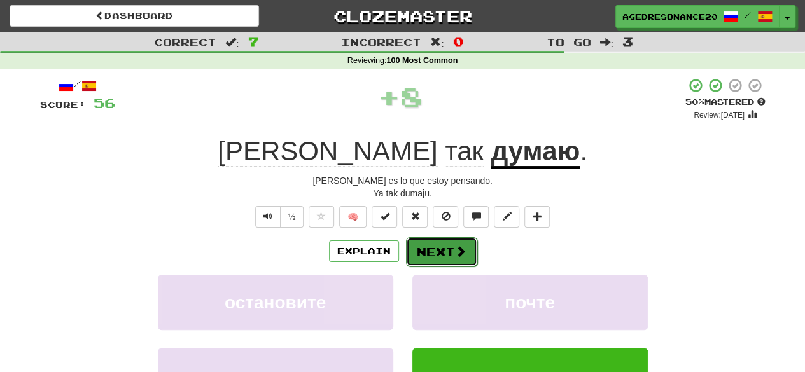
click at [429, 253] on button "Next" at bounding box center [441, 251] width 71 height 29
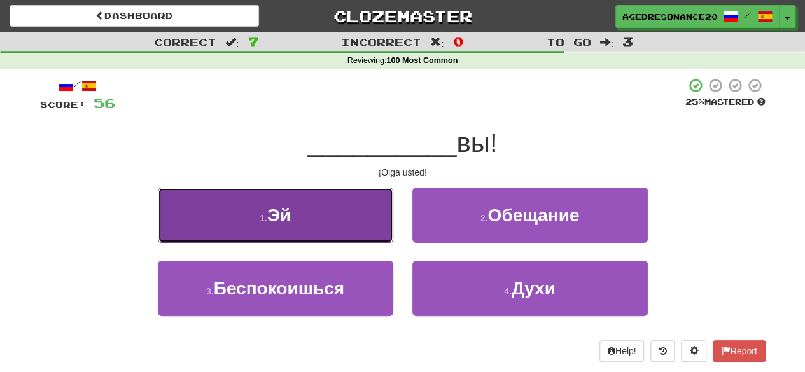
click at [378, 211] on button "1 . Эй" at bounding box center [276, 215] width 236 height 55
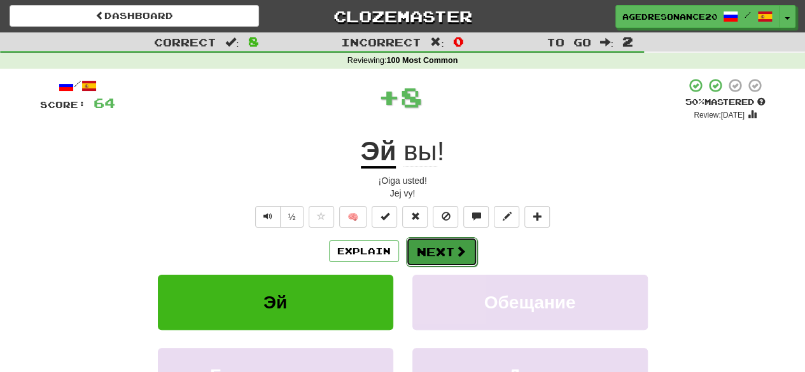
click at [429, 246] on button "Next" at bounding box center [441, 251] width 71 height 29
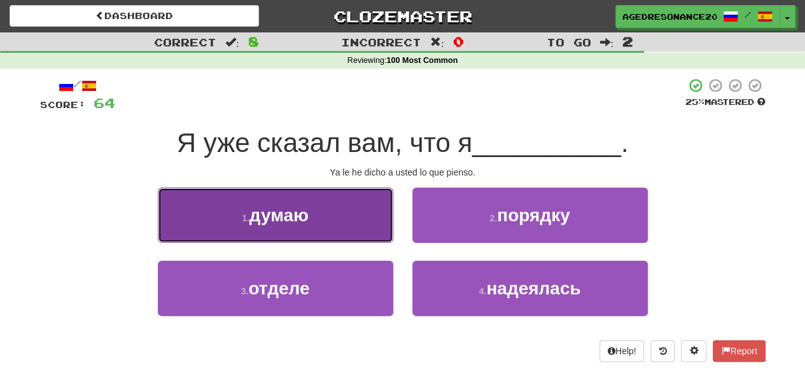
click at [359, 208] on button "1 . думаю" at bounding box center [276, 215] width 236 height 55
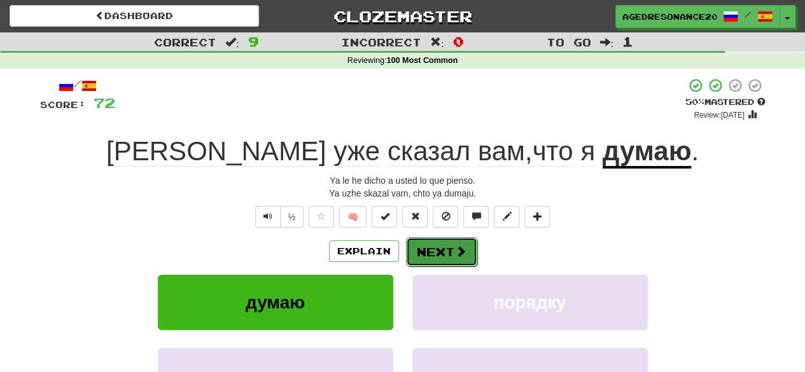
click at [428, 241] on button "Next" at bounding box center [441, 251] width 71 height 29
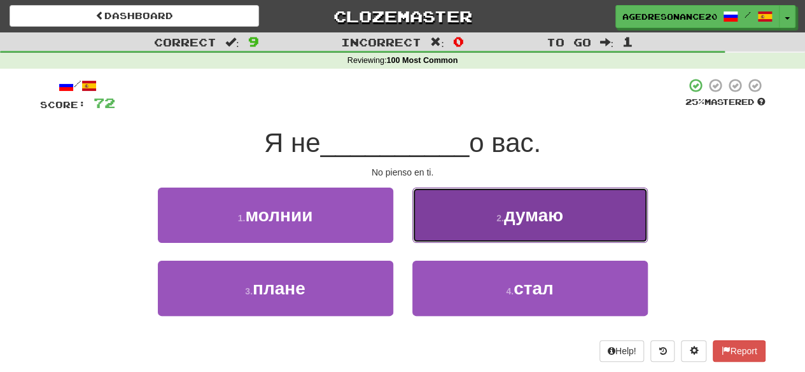
click at [472, 226] on button "2 . думаю" at bounding box center [531, 215] width 236 height 55
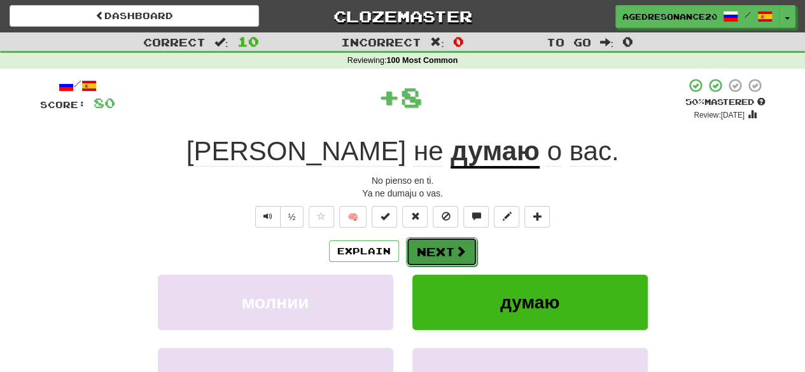
click at [457, 247] on span at bounding box center [460, 251] width 11 height 11
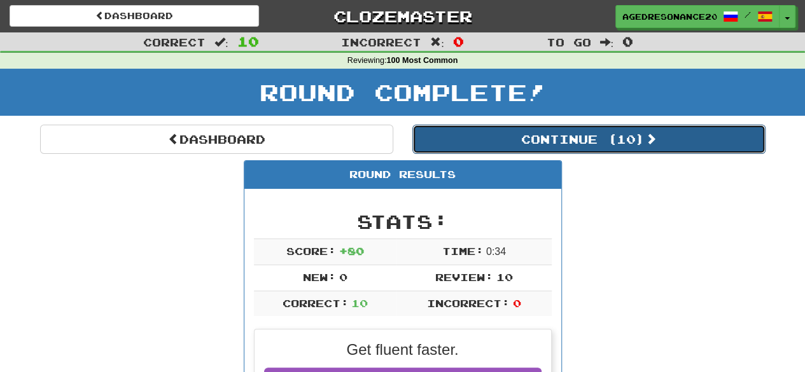
click at [521, 144] on button "Continue ( 10 )" at bounding box center [589, 139] width 353 height 29
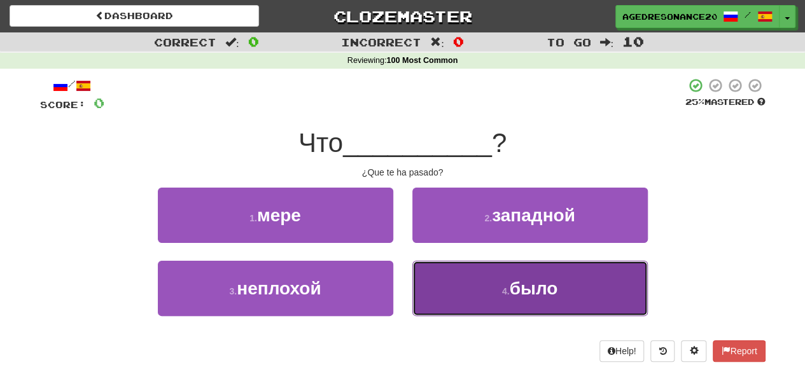
click at [451, 286] on button "4 . было" at bounding box center [531, 288] width 236 height 55
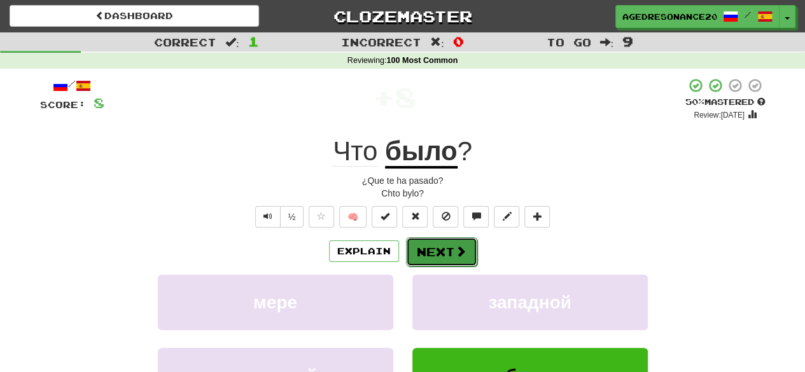
click at [441, 257] on button "Next" at bounding box center [441, 251] width 71 height 29
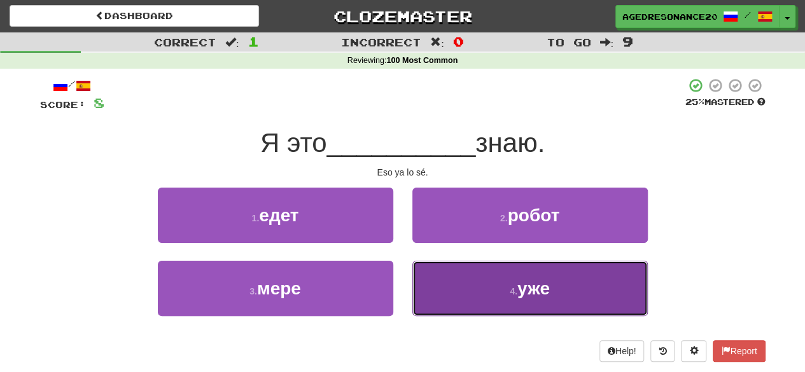
click at [465, 295] on button "4 . уже" at bounding box center [531, 288] width 236 height 55
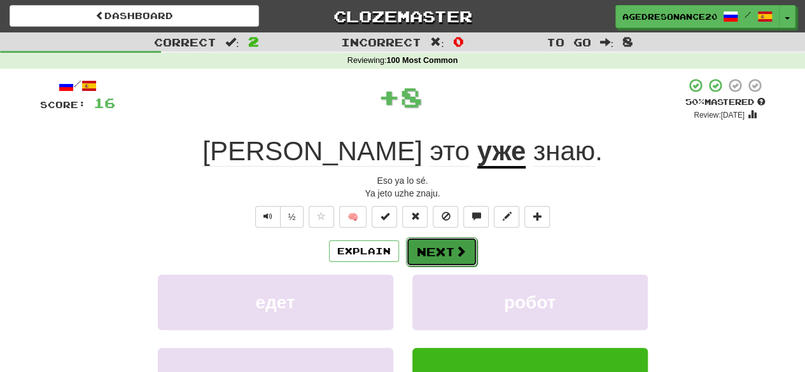
click at [447, 258] on button "Next" at bounding box center [441, 251] width 71 height 29
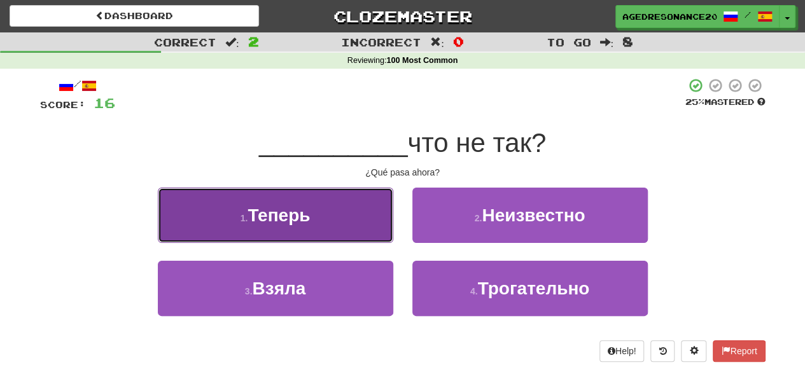
click at [376, 235] on button "1 . Теперь" at bounding box center [276, 215] width 236 height 55
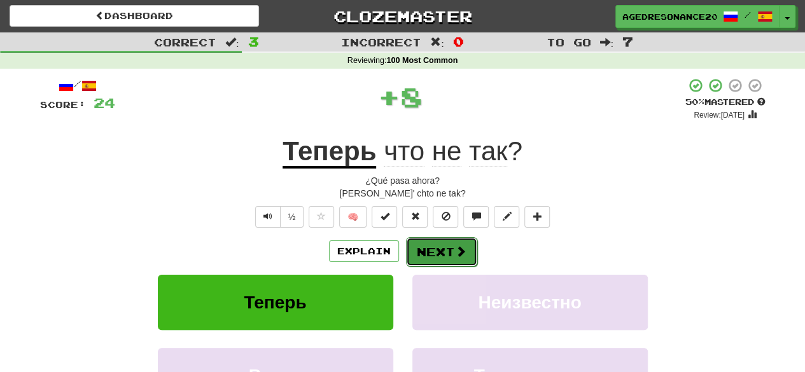
click at [438, 246] on button "Next" at bounding box center [441, 251] width 71 height 29
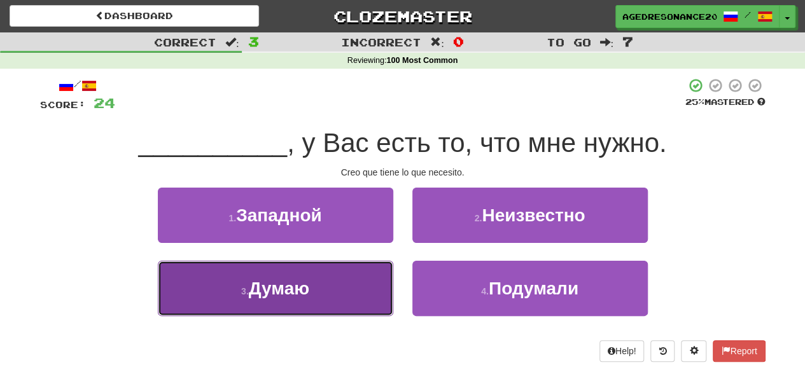
click at [366, 311] on button "3 . Думаю" at bounding box center [276, 288] width 236 height 55
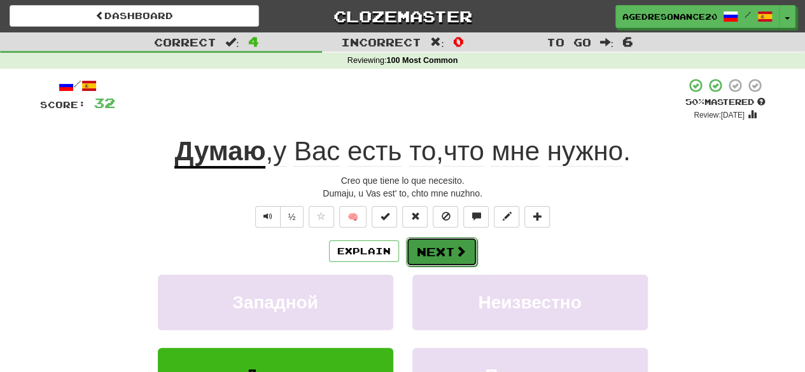
click at [423, 256] on button "Next" at bounding box center [441, 251] width 71 height 29
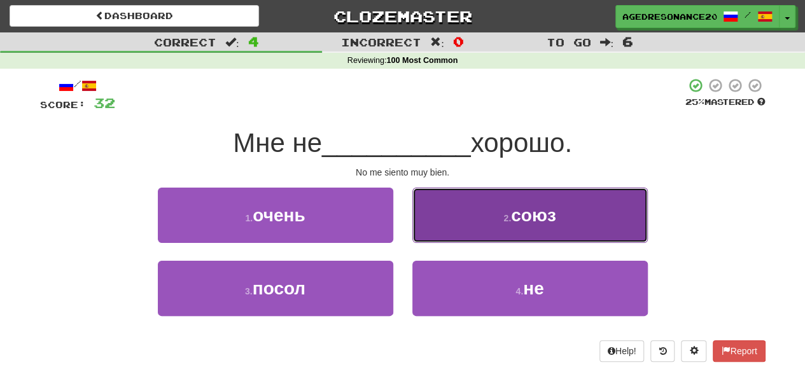
click at [452, 231] on button "2 . союз" at bounding box center [531, 215] width 236 height 55
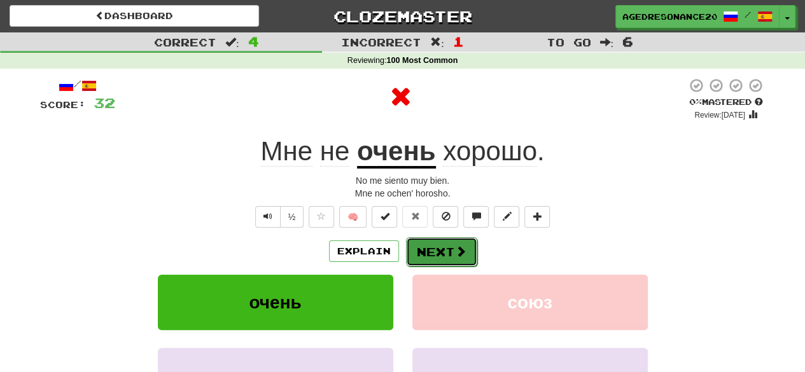
click at [434, 246] on button "Next" at bounding box center [441, 251] width 71 height 29
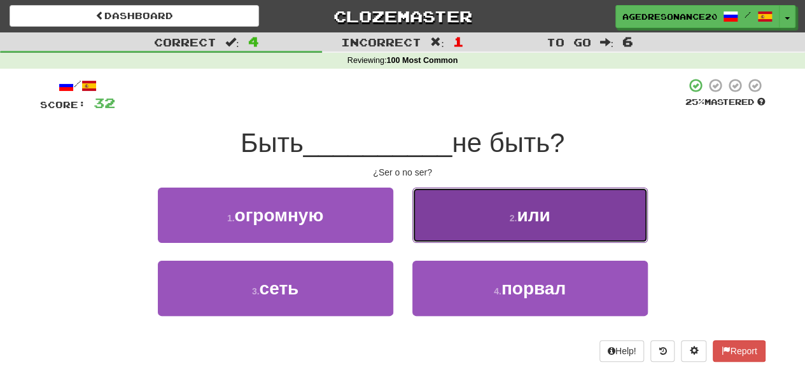
click at [451, 226] on button "2 . или" at bounding box center [531, 215] width 236 height 55
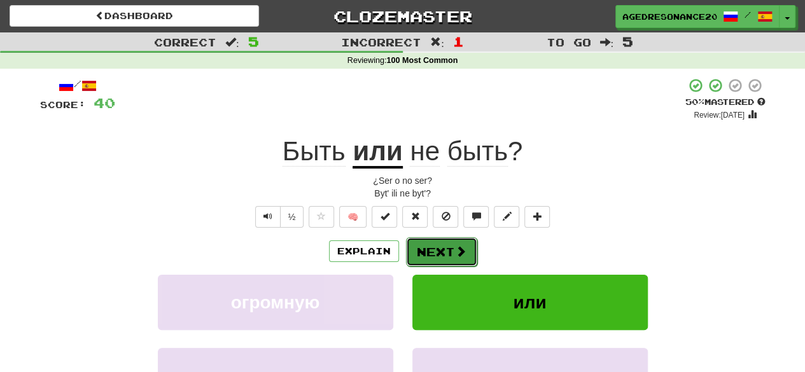
click at [448, 237] on button "Next" at bounding box center [441, 251] width 71 height 29
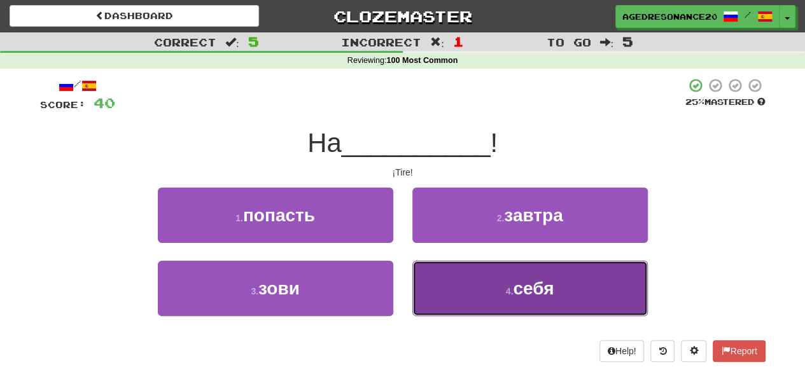
click at [432, 288] on button "4 . себя" at bounding box center [531, 288] width 236 height 55
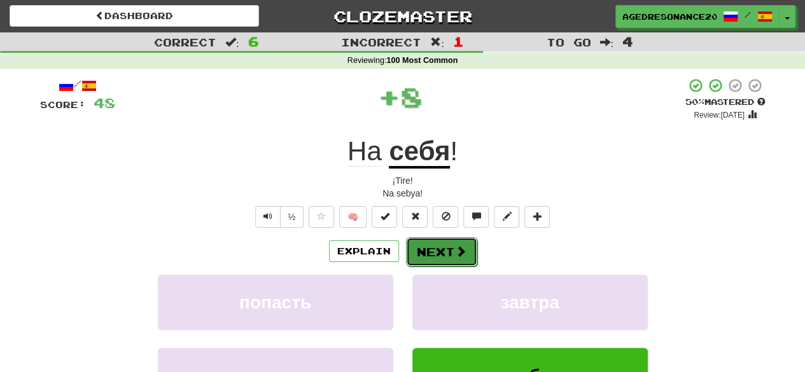
click at [430, 248] on button "Next" at bounding box center [441, 251] width 71 height 29
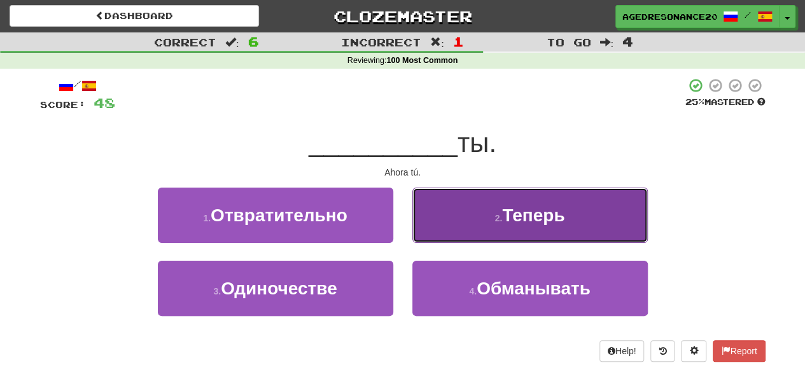
click at [435, 233] on button "2 . Теперь" at bounding box center [531, 215] width 236 height 55
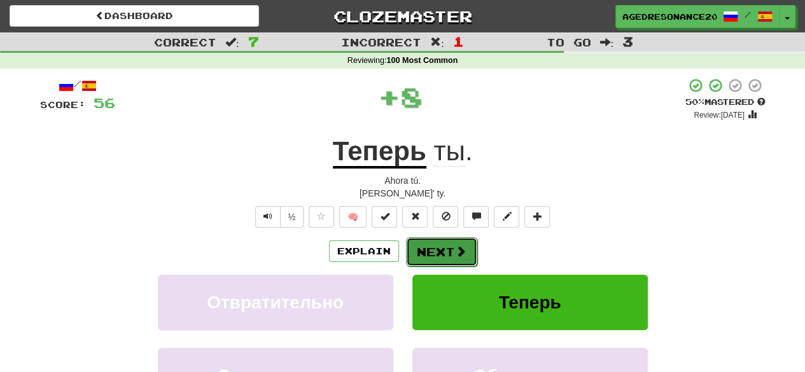
click at [438, 248] on button "Next" at bounding box center [441, 251] width 71 height 29
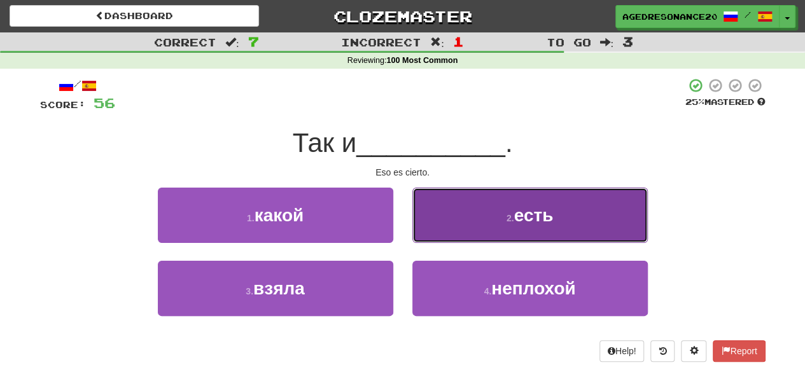
click at [453, 230] on button "2 . есть" at bounding box center [531, 215] width 236 height 55
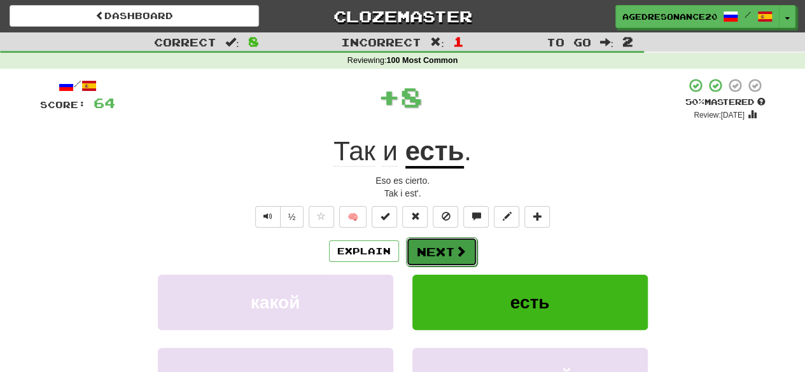
click at [451, 244] on button "Next" at bounding box center [441, 251] width 71 height 29
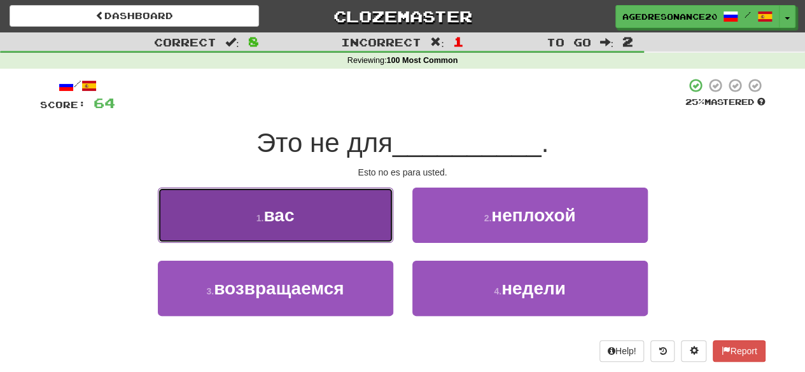
click at [379, 231] on button "1 . вас" at bounding box center [276, 215] width 236 height 55
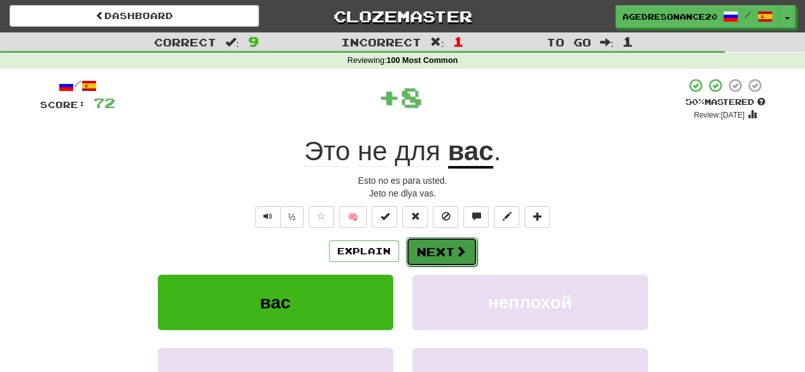
click at [442, 243] on button "Next" at bounding box center [441, 251] width 71 height 29
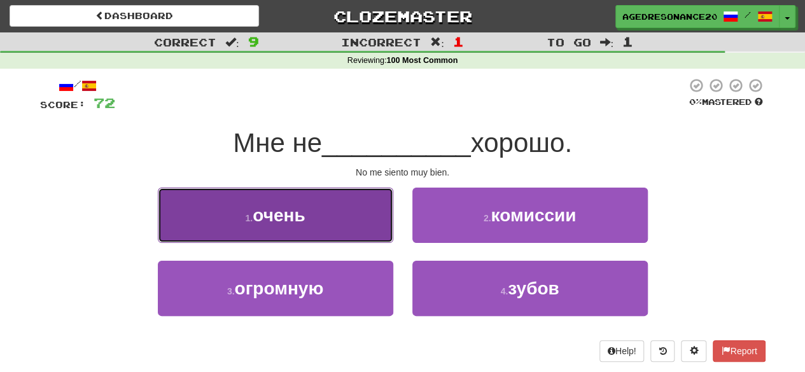
click at [372, 231] on button "1 . очень" at bounding box center [276, 215] width 236 height 55
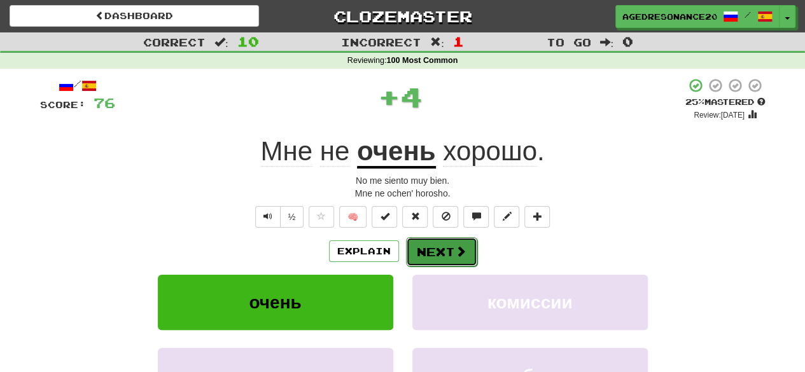
click at [435, 247] on button "Next" at bounding box center [441, 251] width 71 height 29
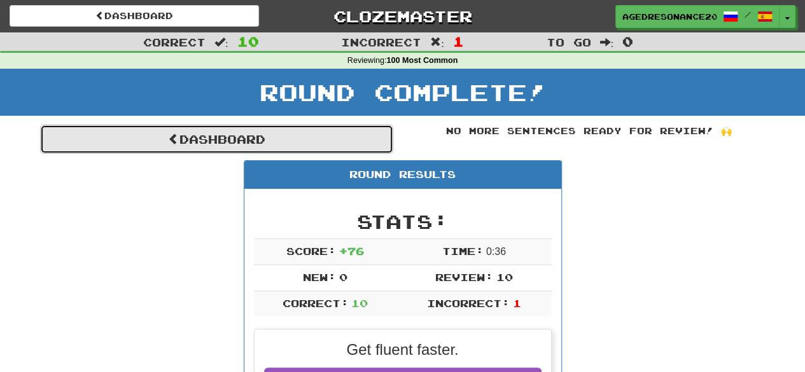
click at [355, 144] on link "Dashboard" at bounding box center [216, 139] width 353 height 29
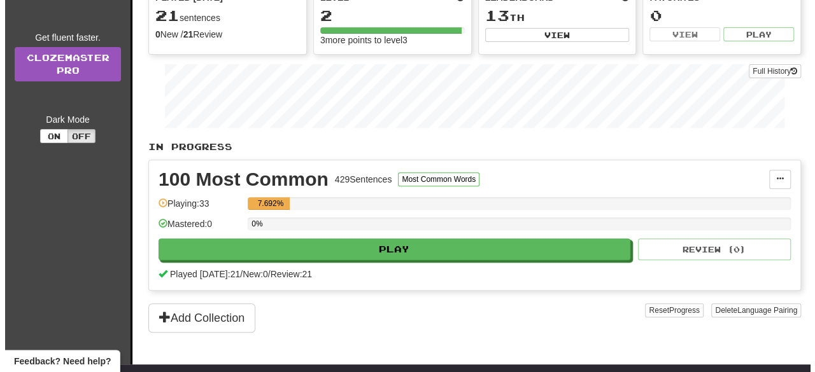
scroll to position [159, 0]
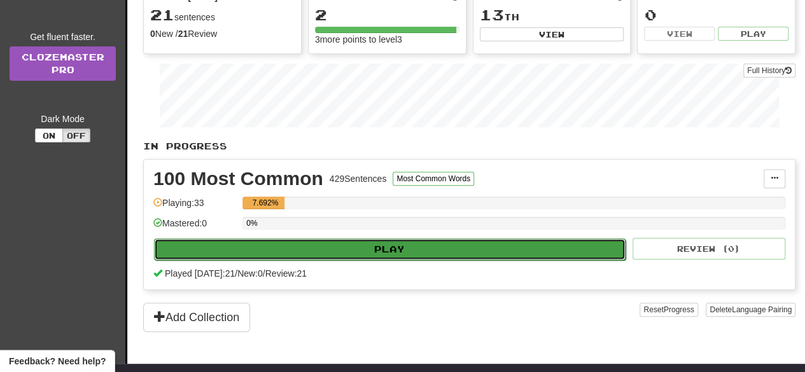
click at [385, 246] on button "Play" at bounding box center [390, 250] width 472 height 22
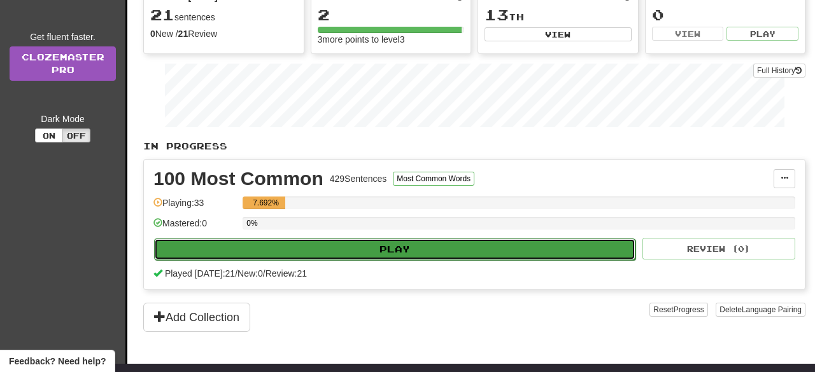
select select "**"
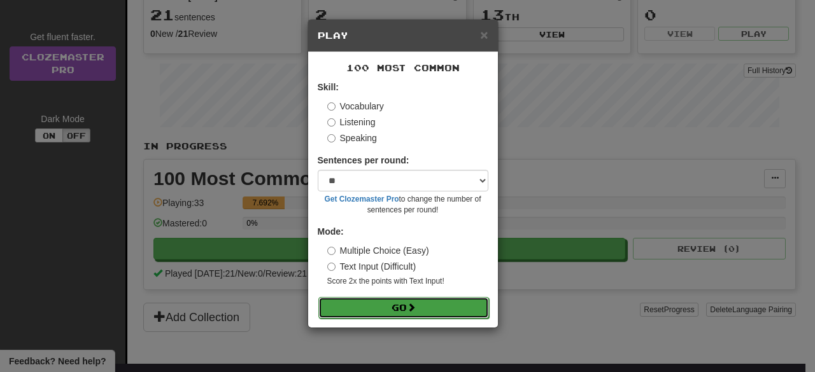
click at [396, 306] on button "Go" at bounding box center [403, 308] width 171 height 22
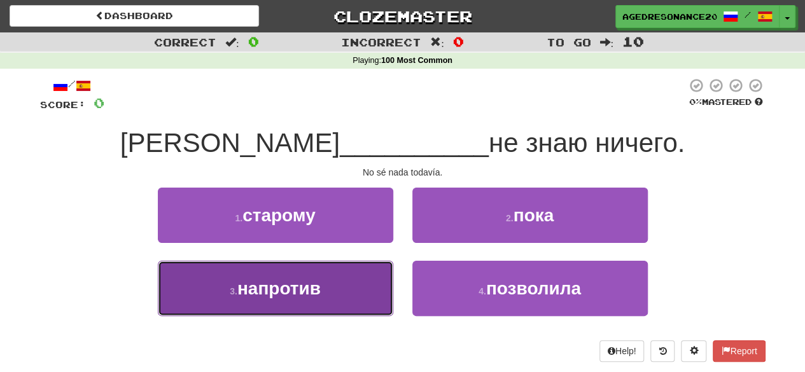
click at [364, 296] on button "3 . напротив" at bounding box center [276, 288] width 236 height 55
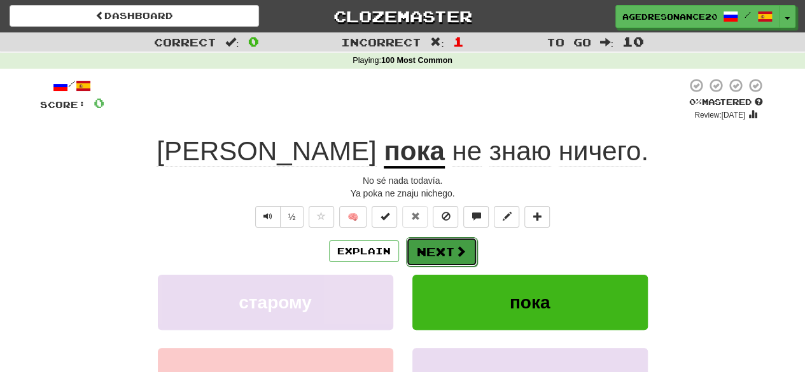
click at [434, 251] on button "Next" at bounding box center [441, 251] width 71 height 29
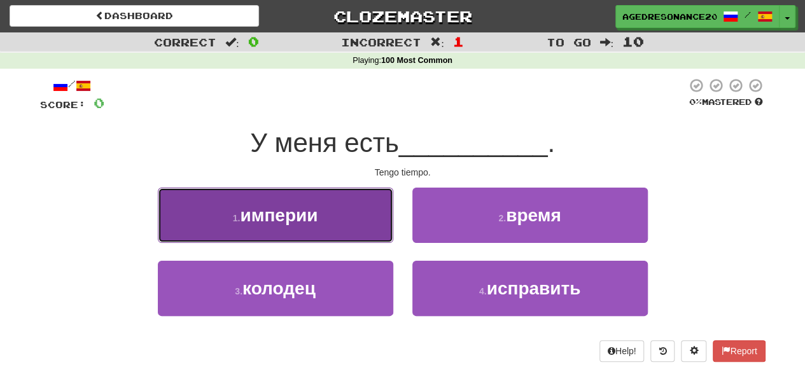
click at [374, 230] on button "1 . империи" at bounding box center [276, 215] width 236 height 55
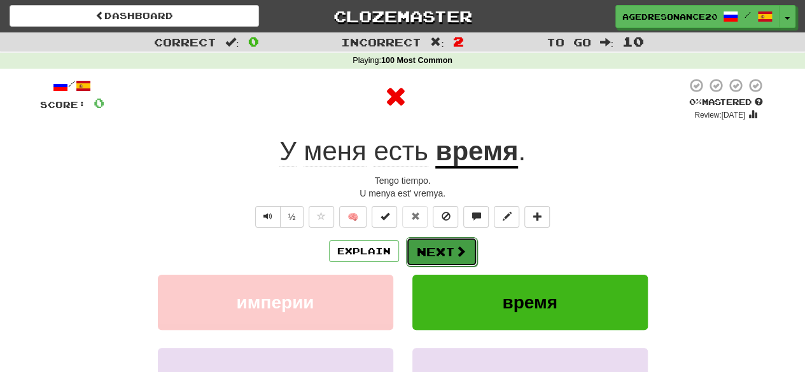
click at [446, 257] on button "Next" at bounding box center [441, 251] width 71 height 29
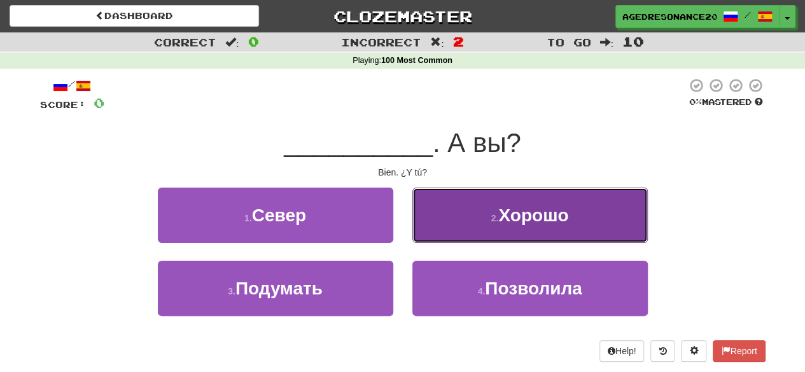
click at [462, 230] on button "2 . Хорошо" at bounding box center [531, 215] width 236 height 55
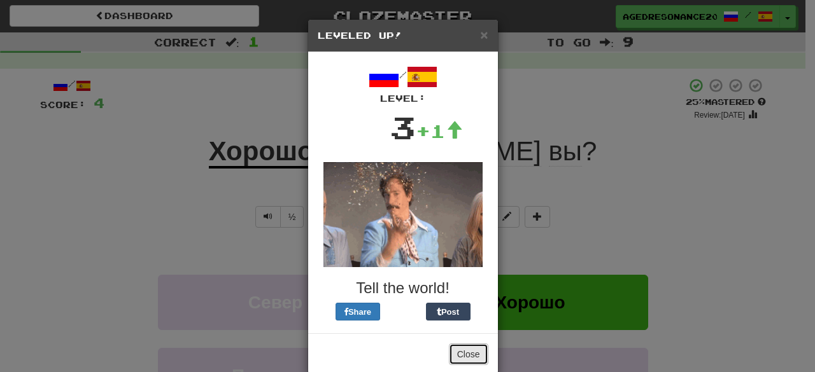
click at [461, 355] on button "Close" at bounding box center [468, 355] width 39 height 22
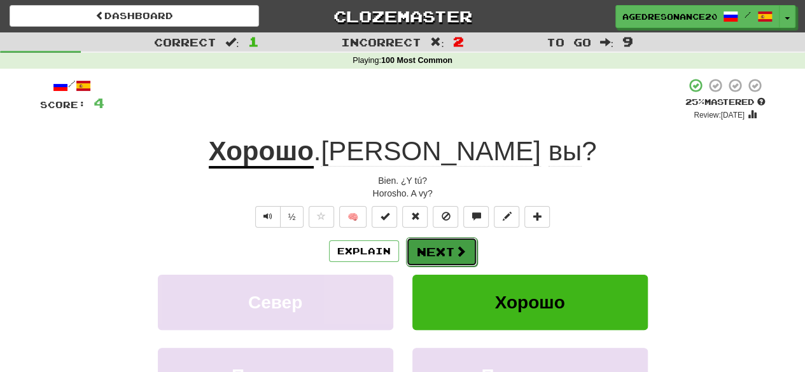
click at [432, 254] on button "Next" at bounding box center [441, 251] width 71 height 29
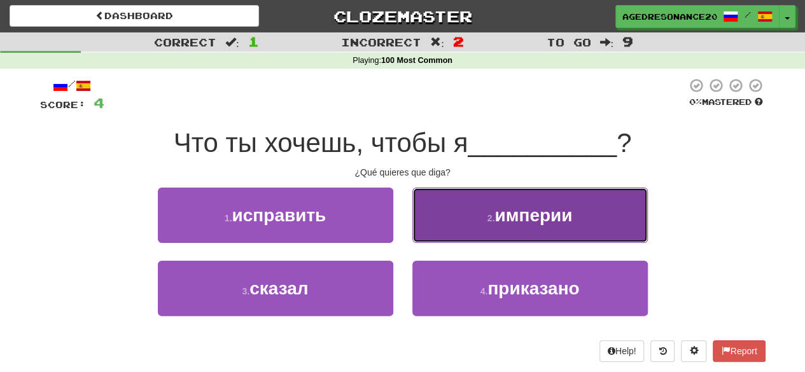
click at [444, 229] on button "2 . империи" at bounding box center [531, 215] width 236 height 55
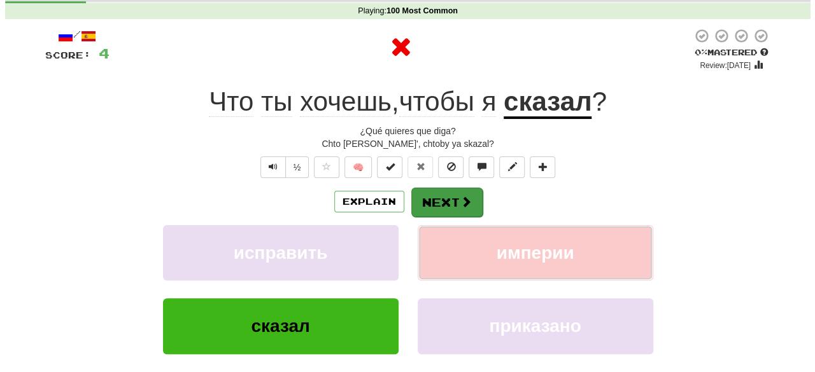
scroll to position [50, 0]
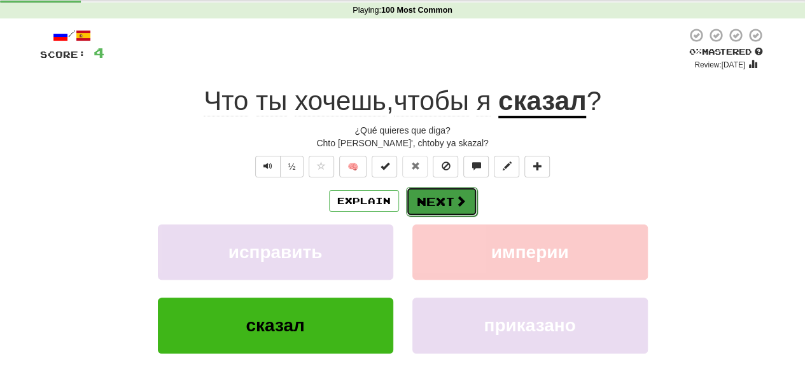
click at [435, 209] on button "Next" at bounding box center [441, 201] width 71 height 29
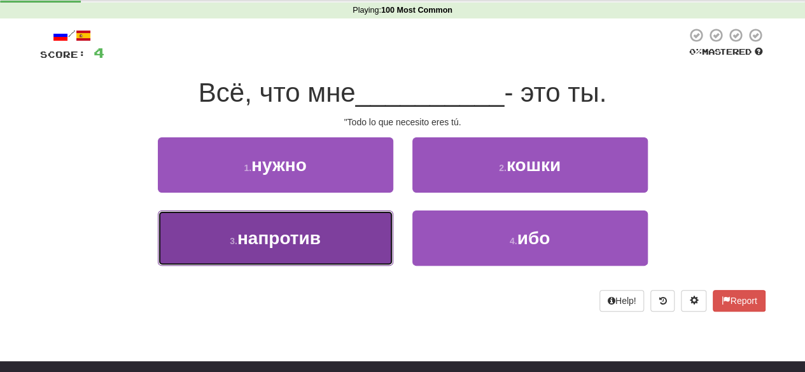
click at [377, 244] on button "3 . напротив" at bounding box center [276, 238] width 236 height 55
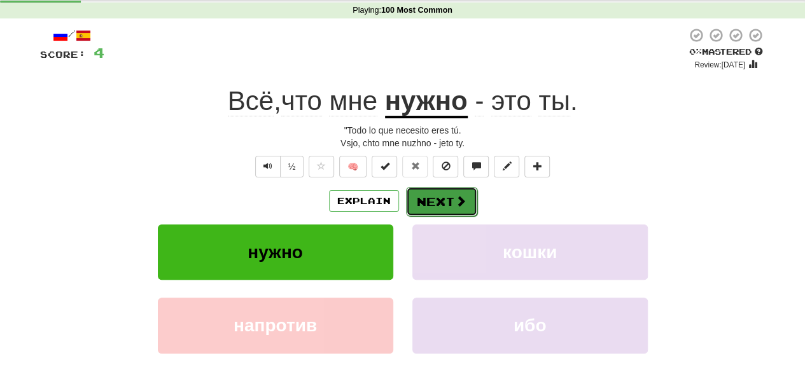
click at [434, 207] on button "Next" at bounding box center [441, 201] width 71 height 29
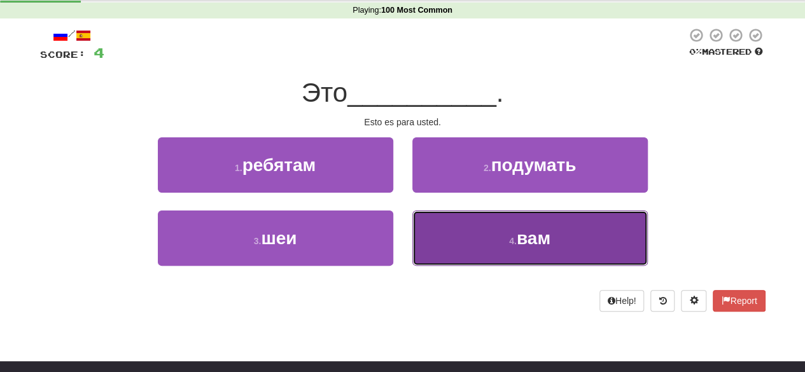
click at [447, 233] on button "4 . вам" at bounding box center [531, 238] width 236 height 55
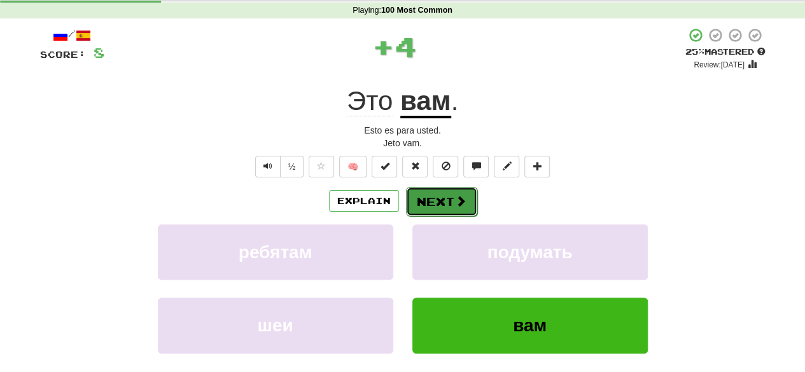
click at [441, 210] on button "Next" at bounding box center [441, 201] width 71 height 29
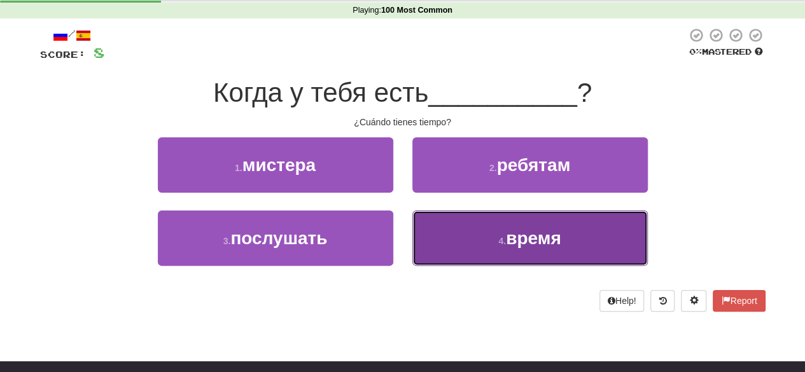
click at [446, 226] on button "4 . время" at bounding box center [531, 238] width 236 height 55
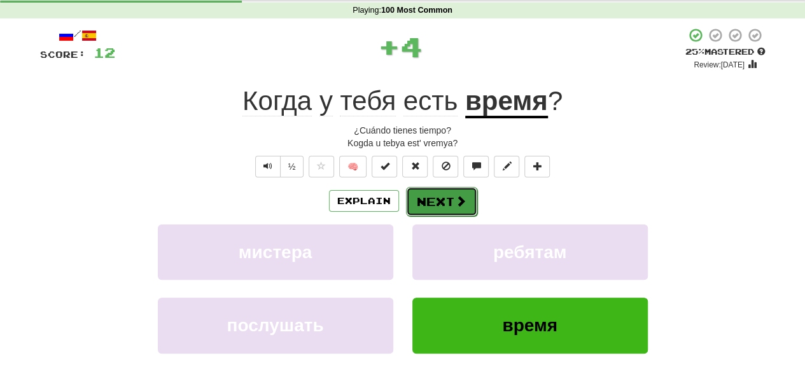
click at [439, 209] on button "Next" at bounding box center [441, 201] width 71 height 29
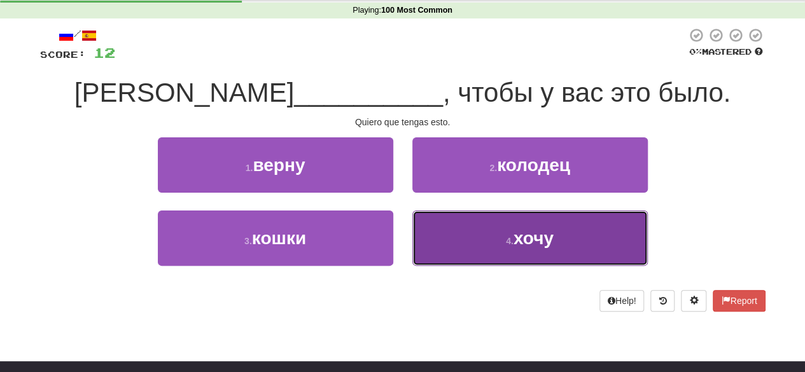
click at [454, 225] on button "4 . хочу" at bounding box center [531, 238] width 236 height 55
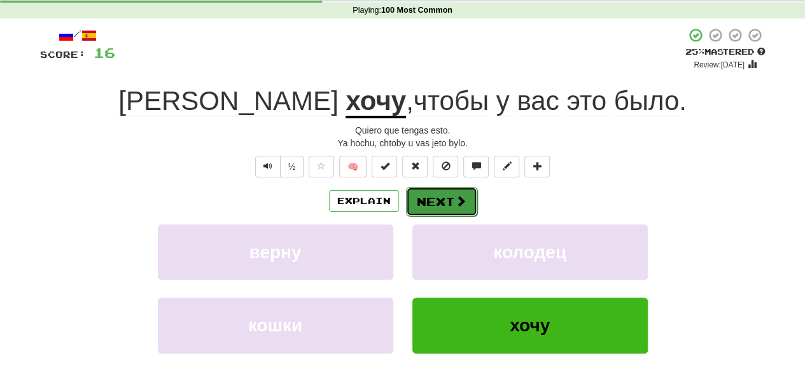
click at [445, 200] on button "Next" at bounding box center [441, 201] width 71 height 29
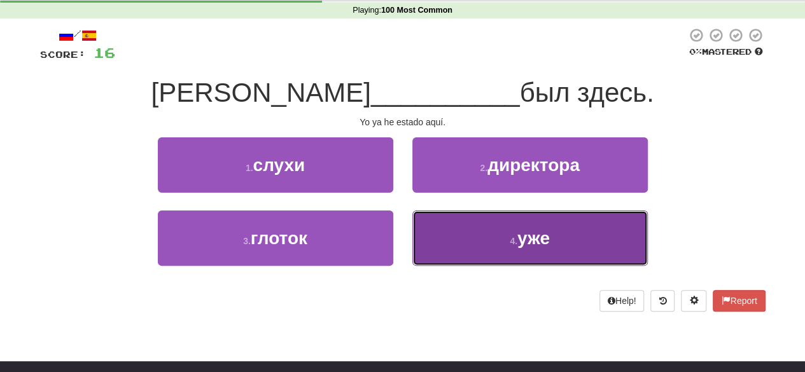
click at [457, 225] on button "4 . уже" at bounding box center [531, 238] width 236 height 55
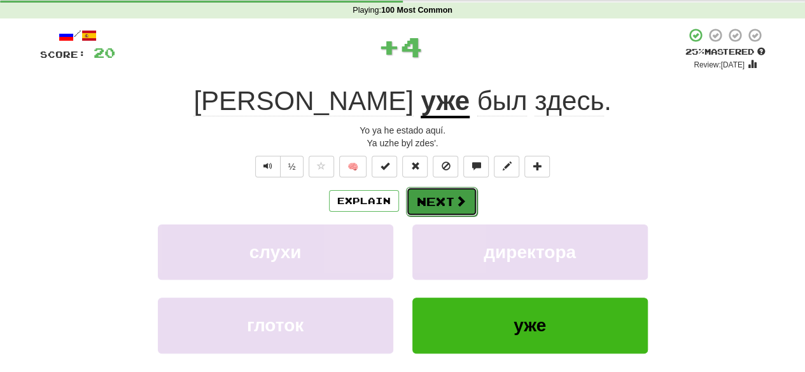
click at [441, 201] on button "Next" at bounding box center [441, 201] width 71 height 29
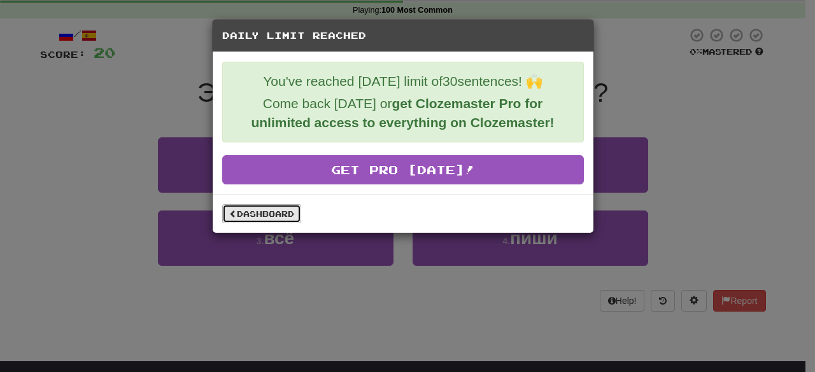
click at [296, 220] on link "Dashboard" at bounding box center [261, 213] width 79 height 19
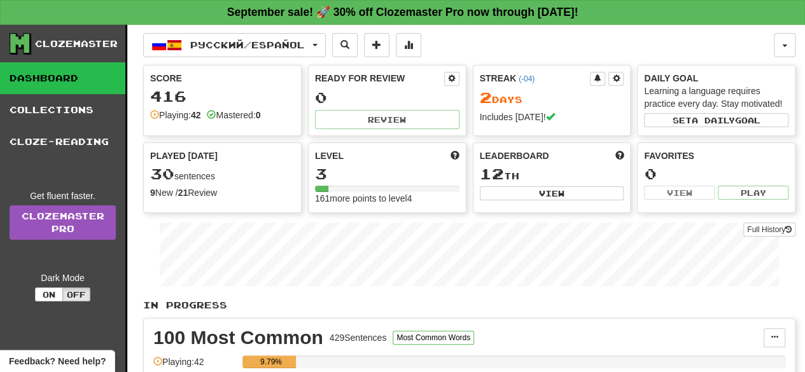
scroll to position [155, 0]
